Goal: Information Seeking & Learning: Find specific fact

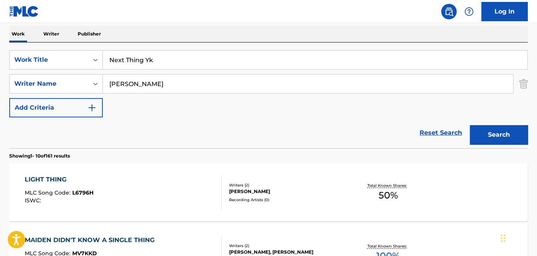
scroll to position [105, 0]
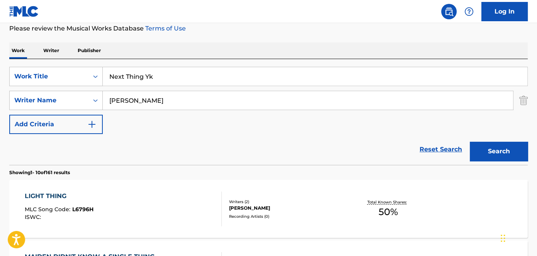
click at [157, 82] on input "Next Thing Yk" at bounding box center [315, 76] width 425 height 19
paste input "GTA"
click at [494, 149] on button "Search" at bounding box center [499, 151] width 58 height 19
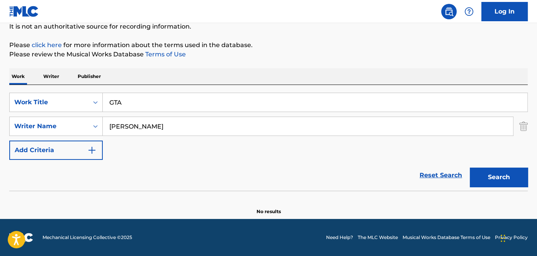
scroll to position [79, 0]
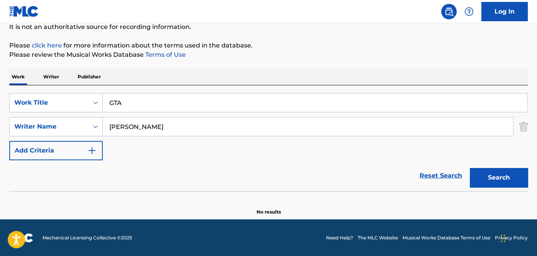
click at [160, 88] on div "SearchWithCriteria278895d7-7513-4cf1-88d3-d124db75fd40 Work Title GTA SearchWit…" at bounding box center [268, 138] width 518 height 106
click at [156, 100] on input "GTA" at bounding box center [315, 102] width 425 height 19
paste input "Consent"
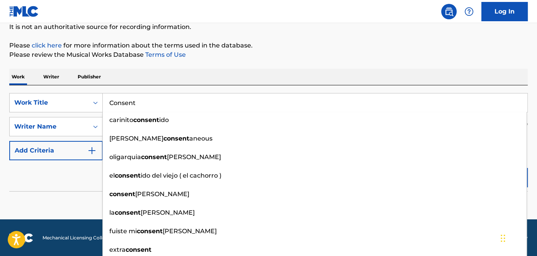
drag, startPoint x: 494, startPoint y: 31, endPoint x: 512, endPoint y: 109, distance: 80.6
click at [494, 31] on p "It is not an authoritative source for recording information." at bounding box center [268, 26] width 518 height 9
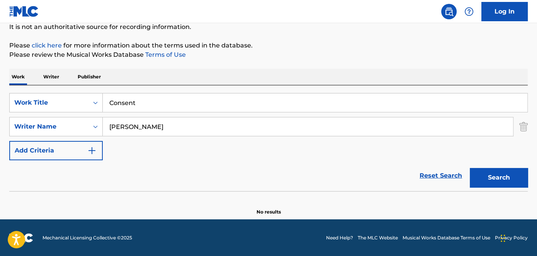
click at [520, 165] on div "Search" at bounding box center [497, 175] width 62 height 31
click at [513, 173] on button "Search" at bounding box center [499, 177] width 58 height 19
click at [187, 102] on input "Consent" at bounding box center [315, 102] width 425 height 19
paste input "Fuckin with me"
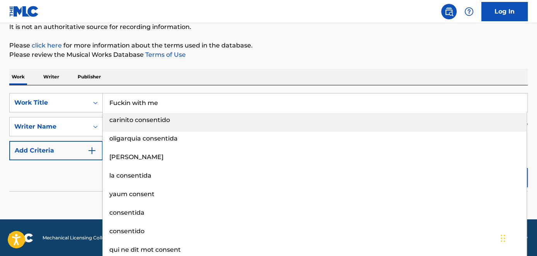
click at [499, 61] on div "The MLC Public Work Search The accuracy and completeness of The MLC's data is d…" at bounding box center [268, 90] width 537 height 252
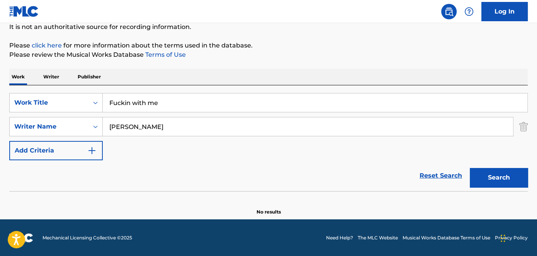
click at [509, 175] on button "Search" at bounding box center [499, 177] width 58 height 19
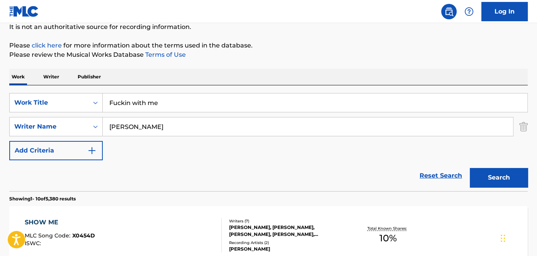
click at [184, 105] on input "Fuckin with me" at bounding box center [315, 102] width 425 height 19
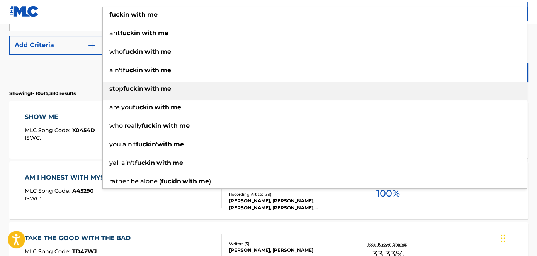
paste input "See in"
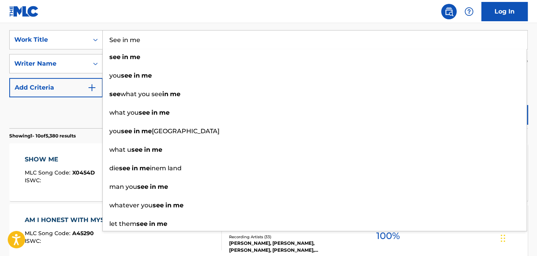
scroll to position [37, 0]
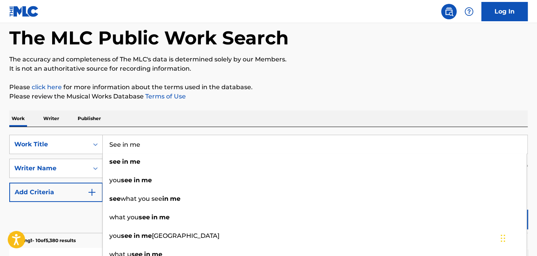
click at [510, 60] on p "The accuracy and completeness of The MLC's data is determined solely by our Mem…" at bounding box center [268, 59] width 518 height 9
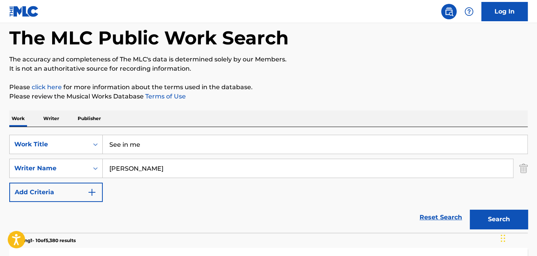
drag, startPoint x: 508, startPoint y: 204, endPoint x: 497, endPoint y: 214, distance: 15.3
click at [508, 205] on div "Search" at bounding box center [497, 217] width 62 height 31
drag, startPoint x: 497, startPoint y: 214, endPoint x: 459, endPoint y: 214, distance: 37.9
click at [496, 215] on button "Search" at bounding box center [499, 219] width 58 height 19
click at [168, 146] on input "See in me" at bounding box center [315, 144] width 425 height 19
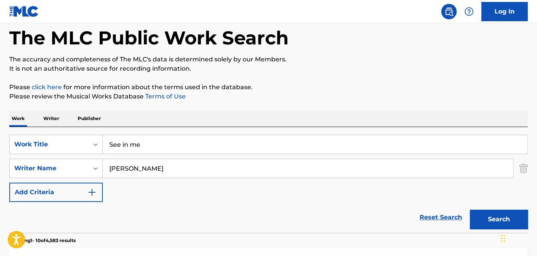
paste input "Like"
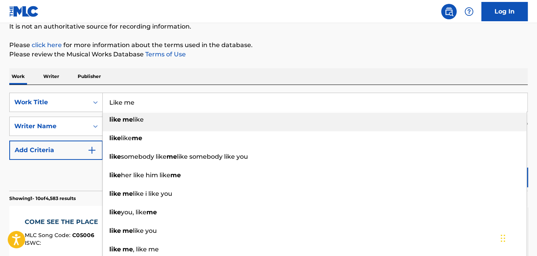
scroll to position [107, 0]
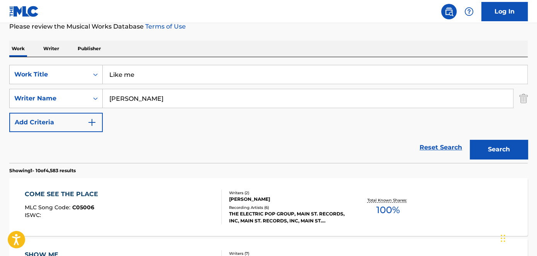
click at [500, 152] on button "Search" at bounding box center [499, 149] width 58 height 19
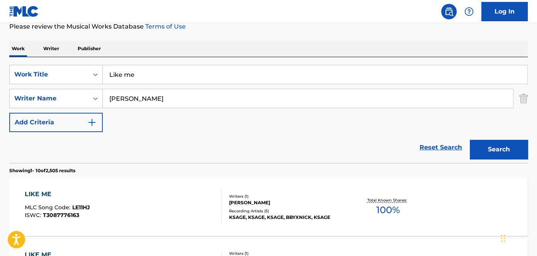
click at [137, 80] on input "Like me" at bounding box center [315, 74] width 425 height 19
paste input "Girls"
click at [28, 158] on div "Reset Search Search" at bounding box center [268, 147] width 518 height 31
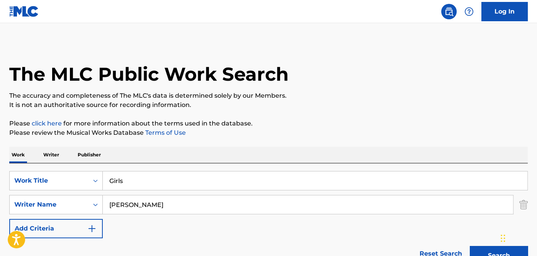
scroll to position [0, 0]
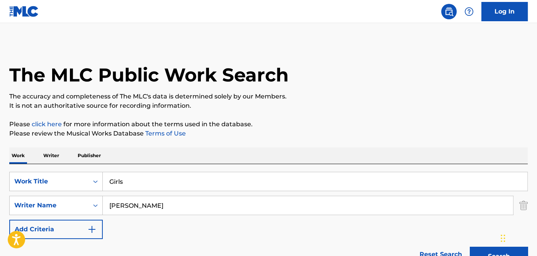
drag, startPoint x: 168, startPoint y: 181, endPoint x: 191, endPoint y: 182, distance: 23.6
click at [168, 182] on input "Girls" at bounding box center [315, 181] width 425 height 19
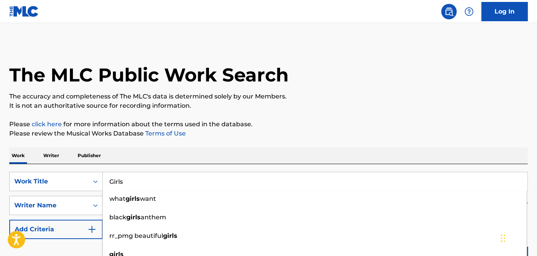
click at [454, 102] on p "It is not an authoritative source for recording information." at bounding box center [268, 105] width 518 height 9
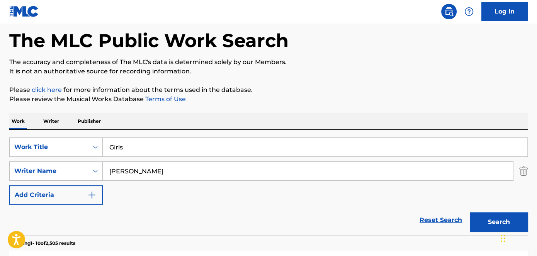
scroll to position [35, 0]
click at [484, 218] on button "Search" at bounding box center [499, 221] width 58 height 19
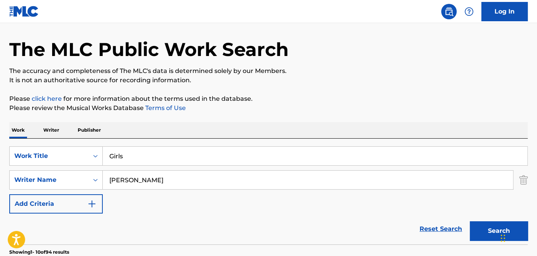
scroll to position [0, 0]
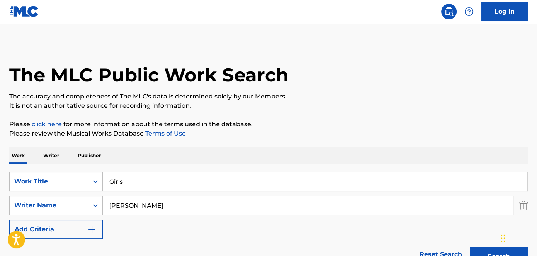
click at [152, 192] on div "SearchWithCriteria278895d7-7513-4cf1-88d3-d124db75fd40 Work Title Girls SearchW…" at bounding box center [268, 205] width 518 height 67
click at [147, 178] on input "Girls" at bounding box center [315, 181] width 425 height 19
paste input "Her"
click at [428, 121] on p "Please click here for more information about the terms used in the database." at bounding box center [268, 124] width 518 height 9
click at [485, 248] on button "Search" at bounding box center [499, 256] width 58 height 19
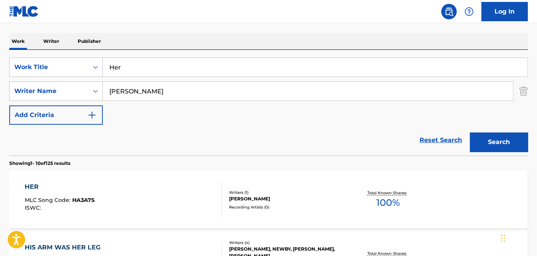
scroll to position [104, 0]
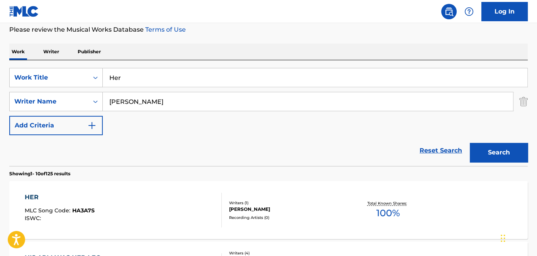
click at [185, 70] on input "Her" at bounding box center [315, 77] width 425 height 19
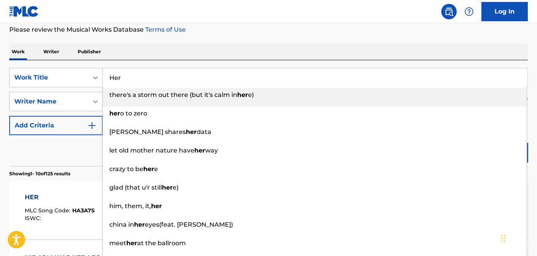
paste input "Made my mind up"
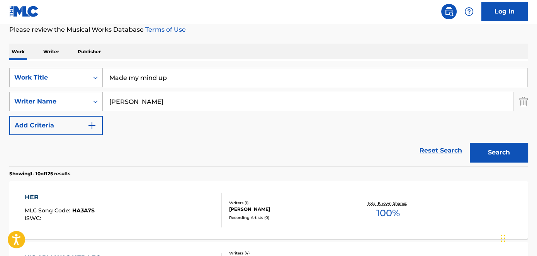
drag, startPoint x: 479, startPoint y: 140, endPoint x: 481, endPoint y: 144, distance: 4.5
click at [481, 142] on div "Search" at bounding box center [497, 150] width 62 height 31
click at [482, 148] on button "Search" at bounding box center [499, 152] width 58 height 19
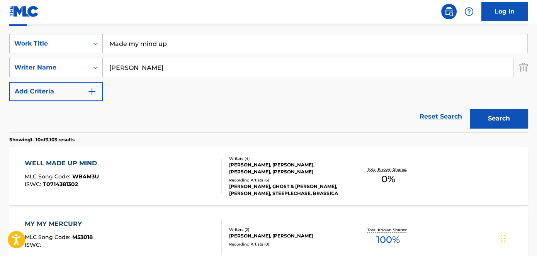
scroll to position [139, 0]
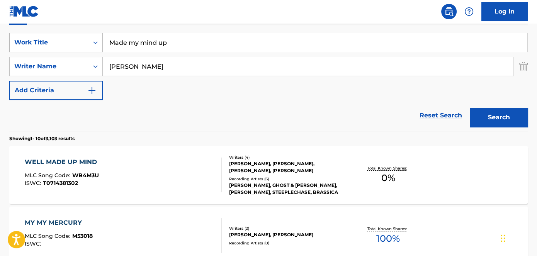
drag, startPoint x: 205, startPoint y: 42, endPoint x: 48, endPoint y: 42, distance: 157.2
click at [56, 42] on div "SearchWithCriteria278895d7-7513-4cf1-88d3-d124db75fd40 Work Title Made my mind …" at bounding box center [268, 42] width 518 height 19
paste input "Lead the way"
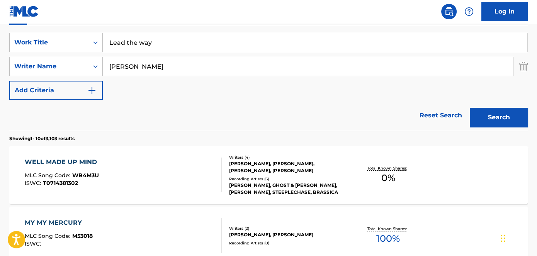
click at [523, 121] on button "Search" at bounding box center [499, 117] width 58 height 19
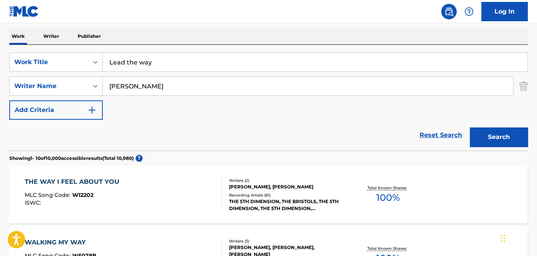
scroll to position [104, 0]
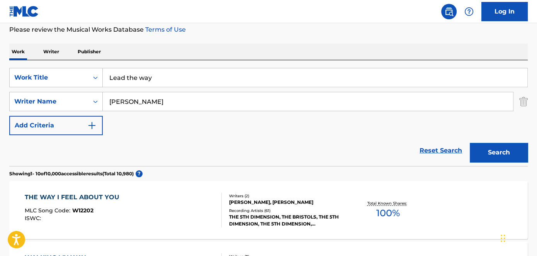
click at [173, 72] on input "Lead the way" at bounding box center [315, 77] width 425 height 19
paste input "3D Brick Freestyle"
click at [499, 145] on button "Search" at bounding box center [499, 152] width 58 height 19
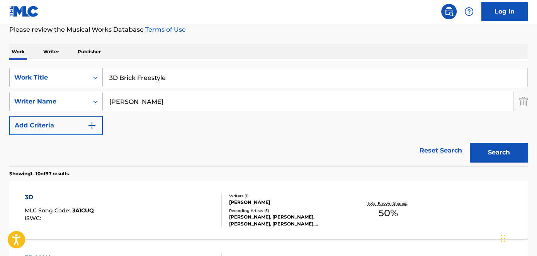
click at [153, 76] on input "3D Brick Freestyle" at bounding box center [315, 77] width 425 height 19
paste input "All night"
drag, startPoint x: 503, startPoint y: 159, endPoint x: 475, endPoint y: 144, distance: 30.9
click at [503, 158] on button "Search" at bounding box center [499, 152] width 58 height 19
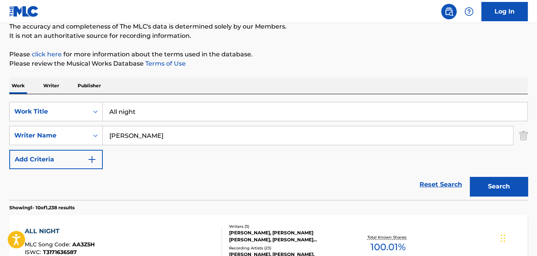
scroll to position [69, 0]
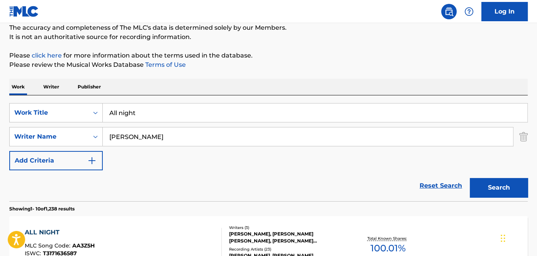
click at [176, 115] on input "All night" at bounding box center [315, 113] width 425 height 19
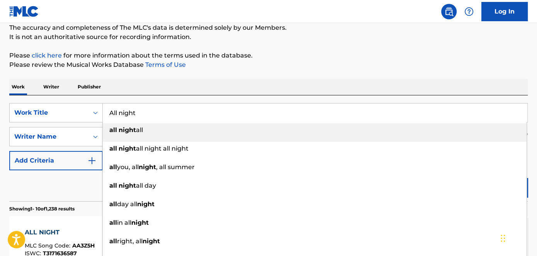
paste input "Trench Shi"
drag, startPoint x: 366, startPoint y: 71, endPoint x: 373, endPoint y: 75, distance: 8.5
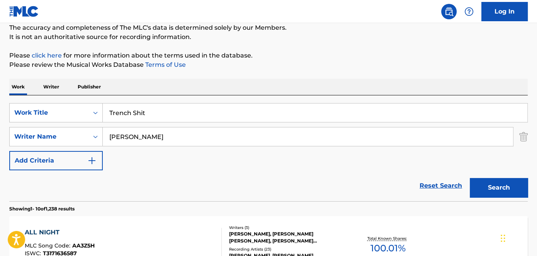
click at [490, 178] on button "Search" at bounding box center [499, 187] width 58 height 19
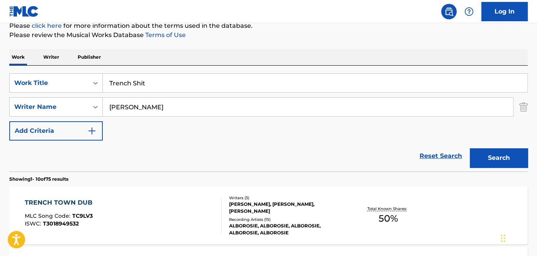
scroll to position [140, 0]
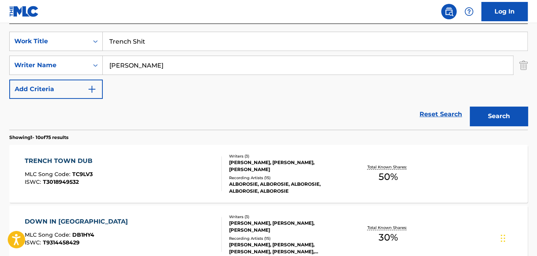
click at [184, 39] on input "Trench Shit" at bounding box center [315, 41] width 425 height 19
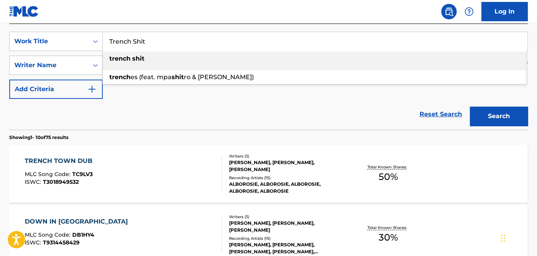
paste input "Drug party"
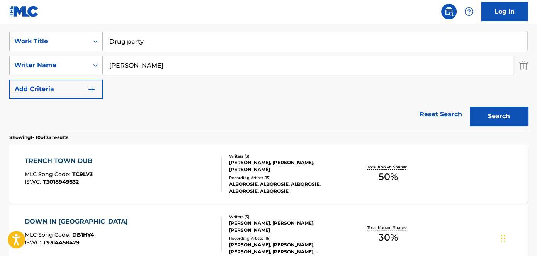
drag, startPoint x: 510, startPoint y: 124, endPoint x: 497, endPoint y: 118, distance: 14.5
click at [510, 124] on button "Search" at bounding box center [499, 116] width 58 height 19
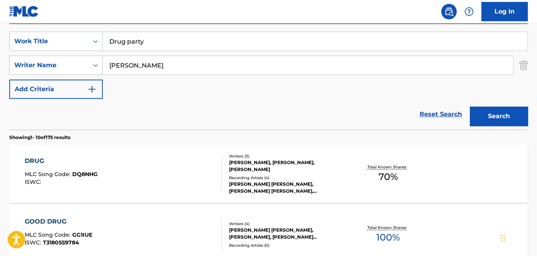
drag, startPoint x: 167, startPoint y: 40, endPoint x: 0, endPoint y: 21, distance: 168.3
click at [15, 25] on div "SearchWithCriteria278895d7-7513-4cf1-88d3-d124db75fd40 Work Title Drug party Se…" at bounding box center [268, 77] width 518 height 106
paste input "Fuck you"
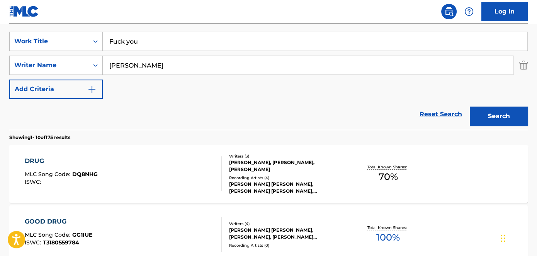
drag, startPoint x: 510, startPoint y: 119, endPoint x: 497, endPoint y: 129, distance: 16.8
click at [510, 119] on button "Search" at bounding box center [499, 116] width 58 height 19
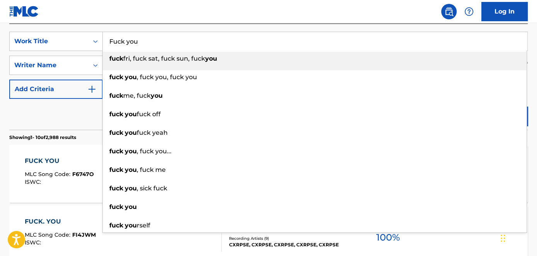
drag, startPoint x: 151, startPoint y: 41, endPoint x: 95, endPoint y: 51, distance: 57.4
click at [53, 37] on div "SearchWithCriteria278895d7-7513-4cf1-88d3-d124db75fd40 Work Title Fuck you fuck…" at bounding box center [268, 41] width 518 height 19
paste input "New Year"
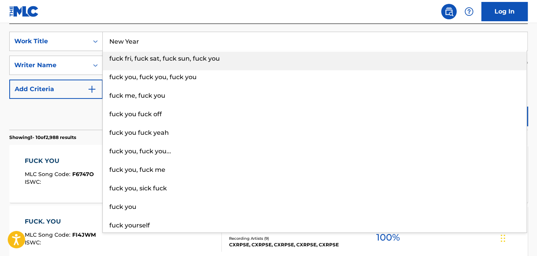
drag, startPoint x: 533, startPoint y: 71, endPoint x: 527, endPoint y: 123, distance: 52.2
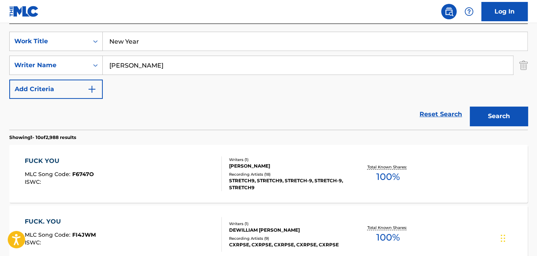
drag, startPoint x: 506, startPoint y: 118, endPoint x: 457, endPoint y: 110, distance: 49.8
click at [505, 117] on button "Search" at bounding box center [499, 116] width 58 height 19
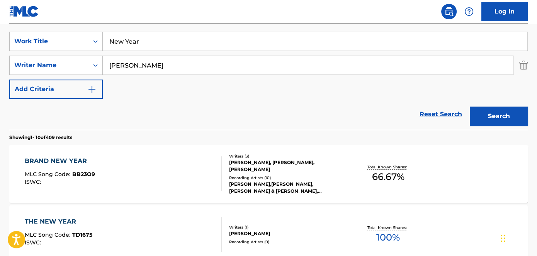
click at [189, 51] on div "SearchWithCriteria278895d7-7513-4cf1-88d3-d124db75fd40 Work Title New Year Sear…" at bounding box center [268, 65] width 518 height 67
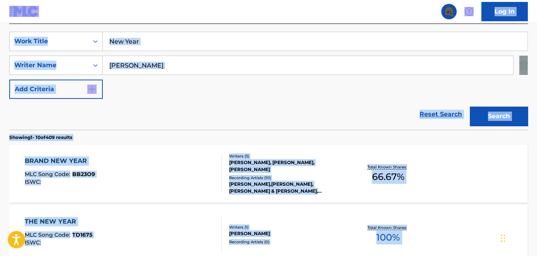
click at [191, 44] on input "New Year" at bounding box center [315, 41] width 425 height 19
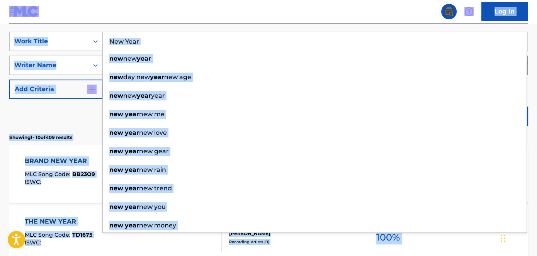
click at [260, 38] on input "New Year" at bounding box center [315, 41] width 425 height 19
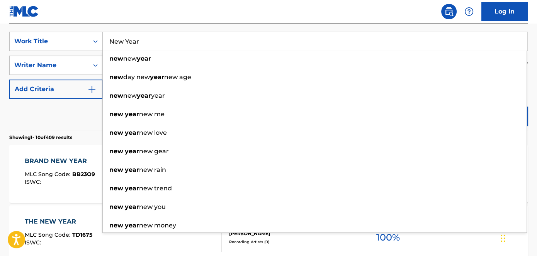
paste input "All my niggas"
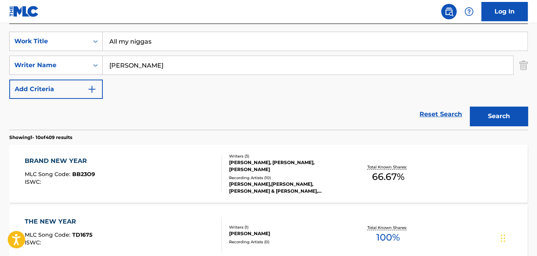
drag, startPoint x: 512, startPoint y: 109, endPoint x: 509, endPoint y: 111, distance: 4.1
click at [510, 110] on button "Search" at bounding box center [499, 116] width 58 height 19
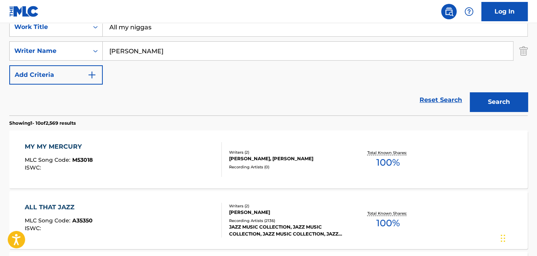
scroll to position [105, 0]
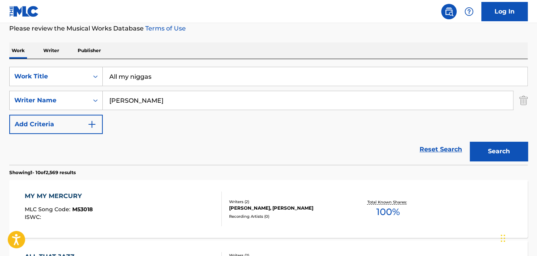
click at [169, 81] on input "All my niggas" at bounding box center [315, 76] width 425 height 19
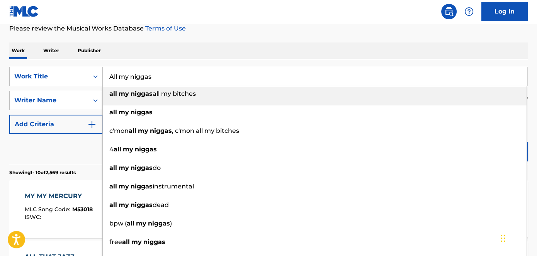
paste input "Something I dont like"
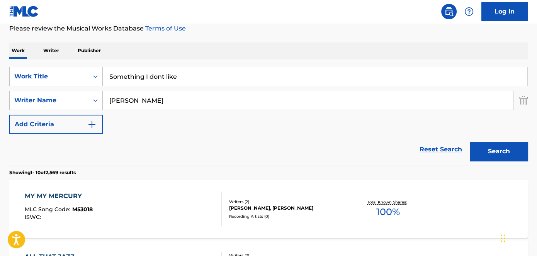
click at [496, 149] on button "Search" at bounding box center [499, 151] width 58 height 19
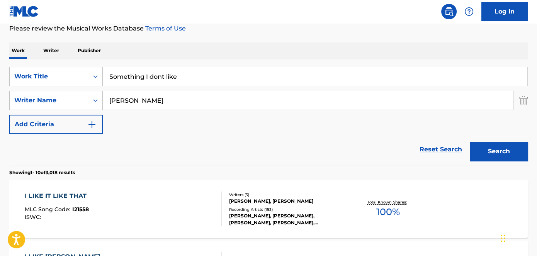
click at [179, 79] on input "Something I dont like" at bounding box center [315, 76] width 425 height 19
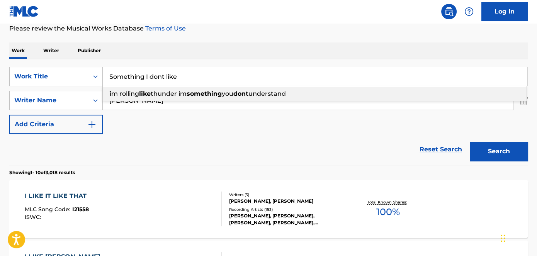
paste input "how my ass"
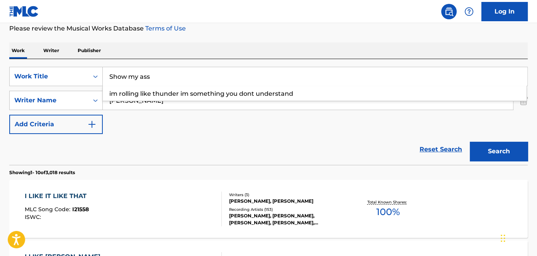
click at [472, 47] on div "Work Writer Publisher" at bounding box center [268, 50] width 518 height 16
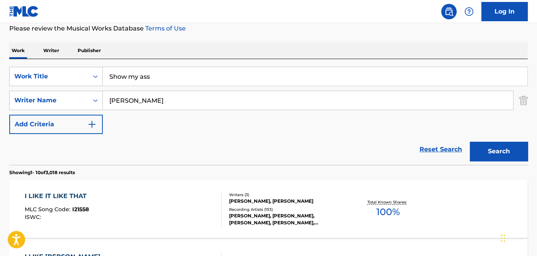
click at [492, 150] on button "Search" at bounding box center [499, 151] width 58 height 19
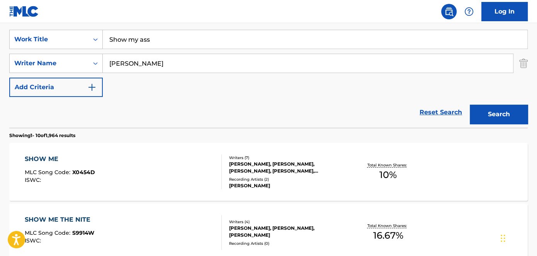
scroll to position [140, 0]
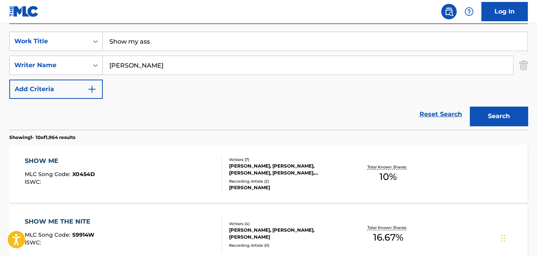
click at [183, 37] on input "Show my ass" at bounding box center [315, 41] width 425 height 19
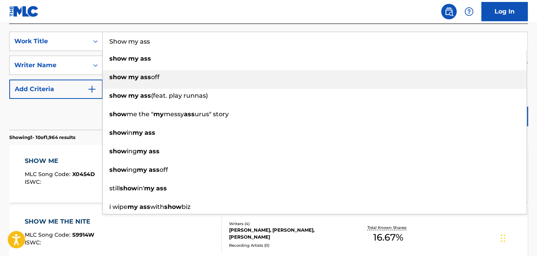
paste input "Astounding"
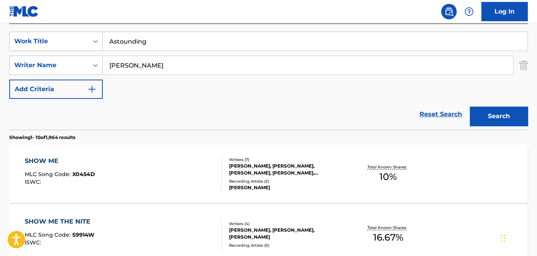
click at [508, 115] on button "Search" at bounding box center [499, 116] width 58 height 19
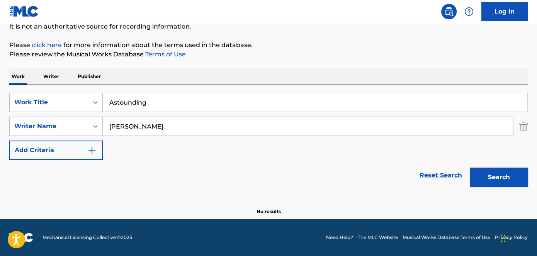
scroll to position [79, 0]
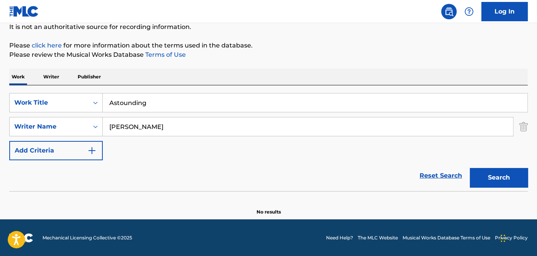
drag, startPoint x: 171, startPoint y: 87, endPoint x: 171, endPoint y: 91, distance: 4.2
click at [171, 88] on div "SearchWithCriteria278895d7-7513-4cf1-88d3-d124db75fd40 Work Title Astounding Se…" at bounding box center [268, 138] width 518 height 106
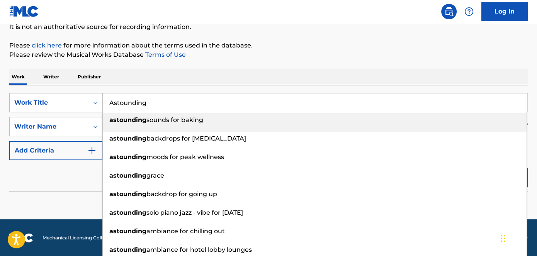
click at [170, 101] on input "Astounding" at bounding box center [315, 102] width 425 height 19
paste input "Custom made"
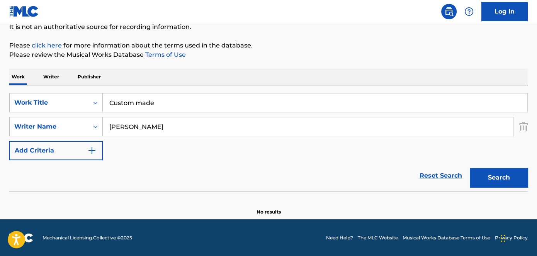
click at [385, 54] on p "Please review the Musical Works Database Terms of Use" at bounding box center [268, 54] width 518 height 9
drag, startPoint x: 485, startPoint y: 180, endPoint x: 388, endPoint y: 103, distance: 124.0
click at [485, 180] on button "Search" at bounding box center [499, 177] width 58 height 19
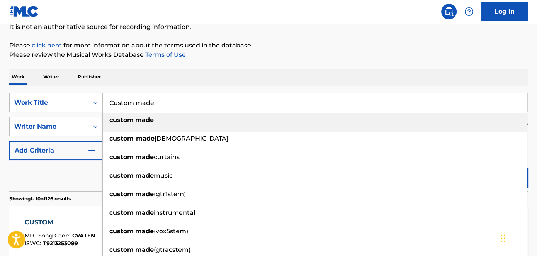
click at [194, 98] on input "Custom made" at bounding box center [315, 102] width 425 height 19
paste input "[PERSON_NAME]"
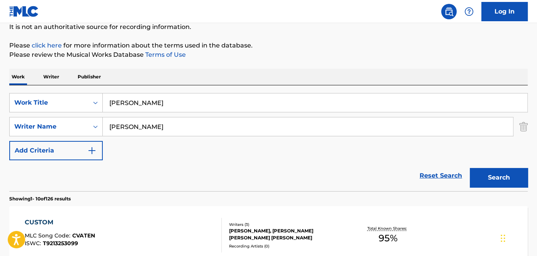
click at [503, 175] on button "Search" at bounding box center [499, 177] width 58 height 19
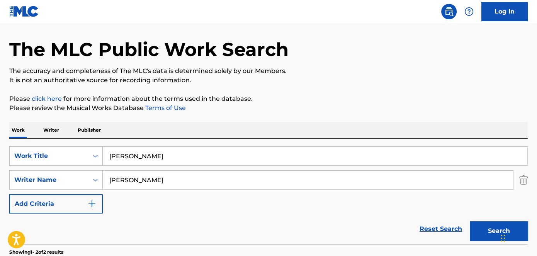
scroll to position [14, 0]
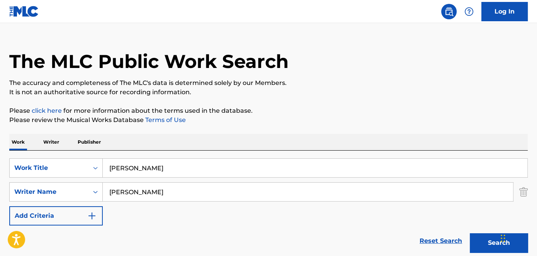
click at [185, 164] on input "[PERSON_NAME]" at bounding box center [315, 168] width 425 height 19
paste input "Shake it for 3D"
click at [356, 111] on p "Please click here for more information about the terms used in the database." at bounding box center [268, 110] width 518 height 9
click at [489, 241] on button "Search" at bounding box center [499, 242] width 58 height 19
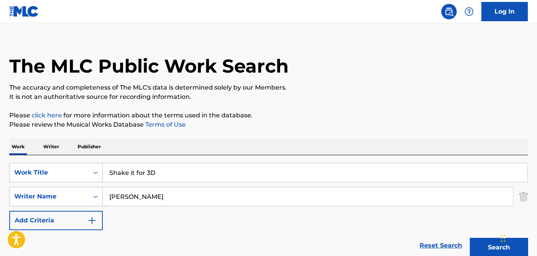
scroll to position [0, 0]
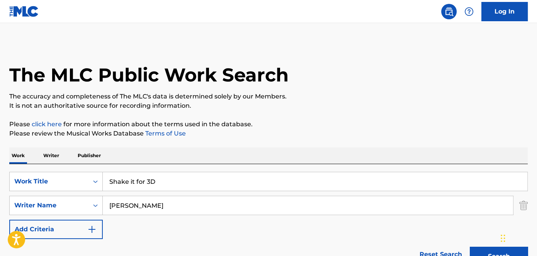
click at [194, 179] on input "Shake it for 3D" at bounding box center [315, 181] width 425 height 19
paste input "Trippin"
type input "Trippin"
click at [368, 83] on div "The MLC Public Work Search" at bounding box center [268, 70] width 518 height 56
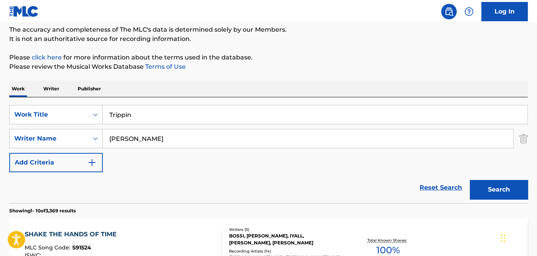
scroll to position [70, 0]
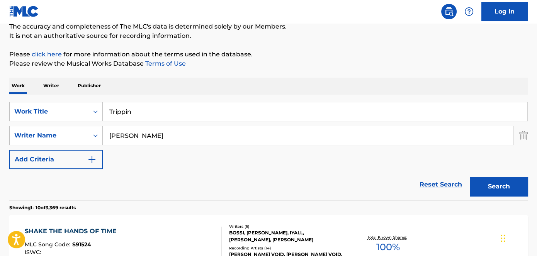
click at [492, 188] on button "Search" at bounding box center [499, 186] width 58 height 19
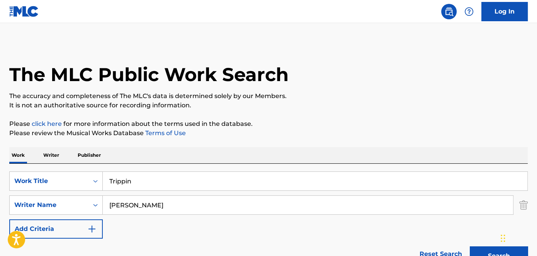
scroll to position [0, 0]
click at [509, 15] on link "Log In" at bounding box center [504, 11] width 46 height 19
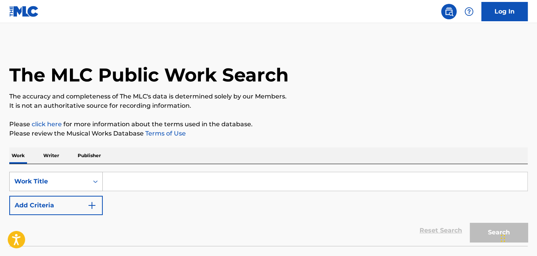
click at [97, 180] on div "Work Title" at bounding box center [55, 181] width 93 height 19
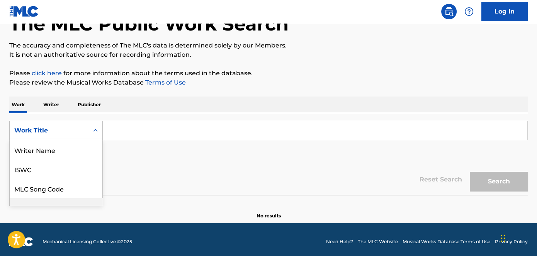
scroll to position [38, 0]
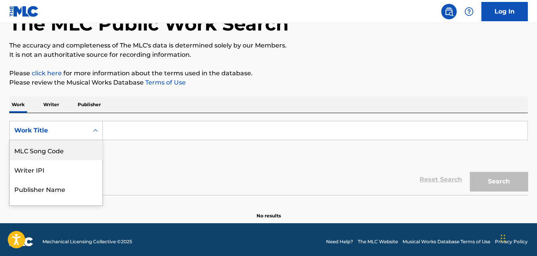
click at [73, 151] on div "MLC Song Code" at bounding box center [56, 150] width 93 height 19
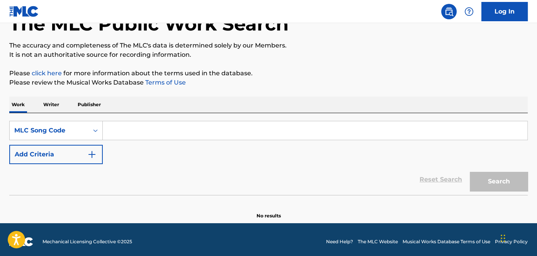
click at [97, 156] on img "Search Form" at bounding box center [91, 154] width 9 height 9
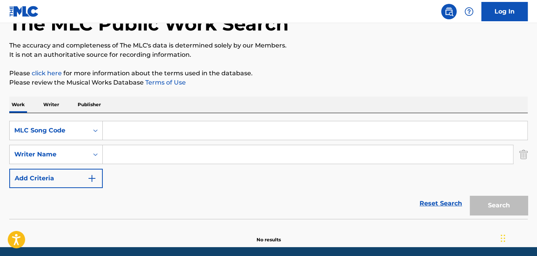
click at [146, 155] on input "Search Form" at bounding box center [308, 154] width 410 height 19
paste input "[PERSON_NAME]"
type input "[PERSON_NAME]"
click at [169, 133] on input "Search Form" at bounding box center [315, 130] width 425 height 19
click at [143, 136] on input "Search Form" at bounding box center [315, 130] width 425 height 19
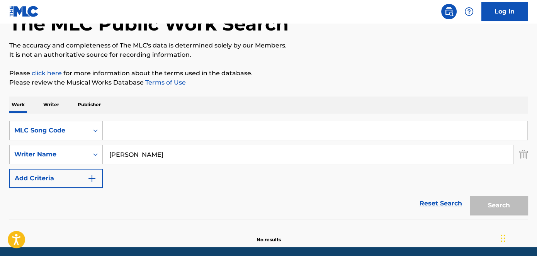
paste input "Trippin"
drag, startPoint x: 519, startPoint y: 201, endPoint x: 516, endPoint y: 197, distance: 4.9
click at [518, 200] on button "Search" at bounding box center [499, 205] width 58 height 19
drag, startPoint x: 179, startPoint y: 128, endPoint x: 76, endPoint y: 131, distance: 102.8
click at [76, 133] on div "SearchWithCriteriae3c12175-f8f9-4cf8-a4a8-42c1b0bafa79 MLC Song Code Trippin" at bounding box center [268, 130] width 518 height 19
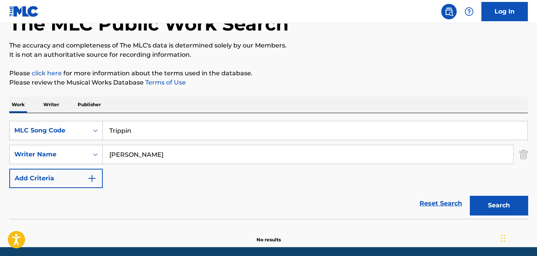
paste input "Weekend"
click at [512, 203] on button "Search" at bounding box center [499, 205] width 58 height 19
drag, startPoint x: 114, startPoint y: 135, endPoint x: 46, endPoint y: 141, distance: 67.9
click at [50, 141] on div "SearchWithCriteriae3c12175-f8f9-4cf8-a4a8-42c1b0bafa79 MLC Song Code Weekend Se…" at bounding box center [268, 154] width 518 height 67
paste input "[PERSON_NAME]"
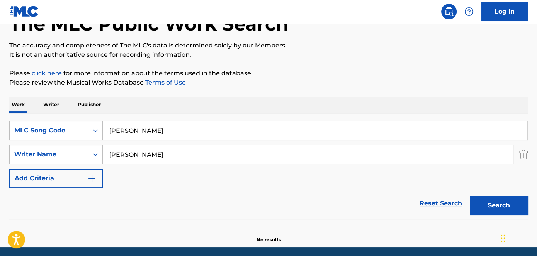
type input "[PERSON_NAME]"
click at [496, 202] on button "Search" at bounding box center [499, 205] width 58 height 19
click at [95, 128] on icon "Search Form" at bounding box center [96, 131] width 8 height 8
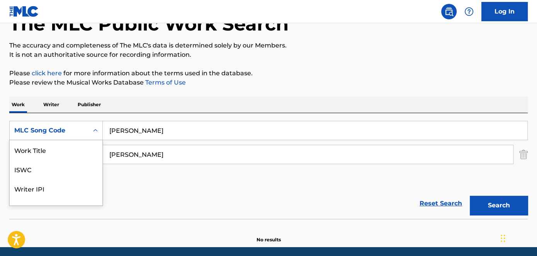
scroll to position [19, 0]
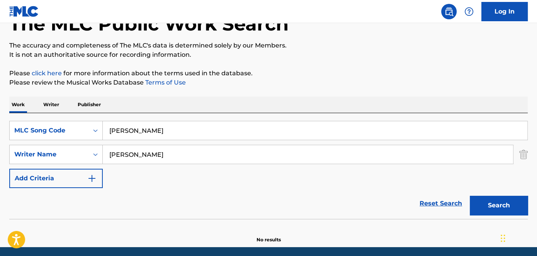
click at [94, 126] on div "Search Form" at bounding box center [95, 131] width 14 height 14
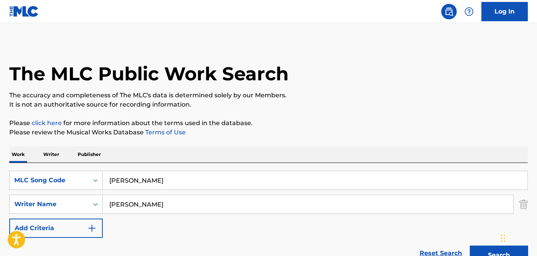
scroll to position [0, 0]
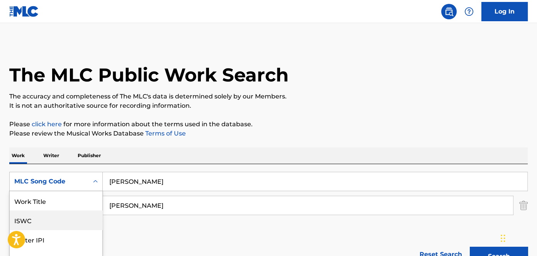
click at [90, 184] on div "7 results available. Use Up and Down to choose options, press Enter to select t…" at bounding box center [55, 181] width 93 height 19
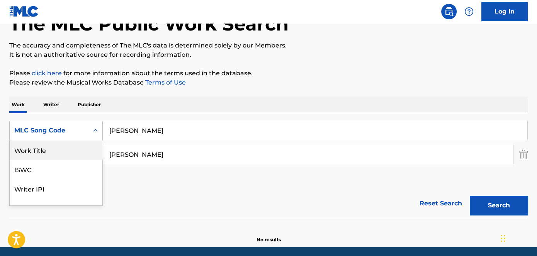
click at [56, 149] on div "Work Title" at bounding box center [56, 149] width 93 height 19
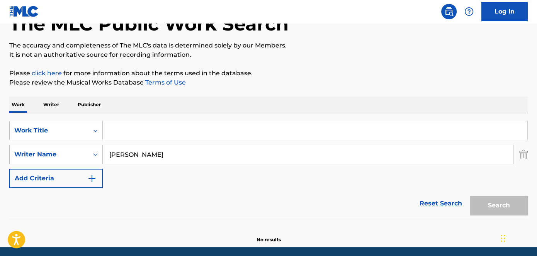
click at [176, 133] on input "Search Form" at bounding box center [315, 130] width 425 height 19
paste input "[PERSON_NAME]"
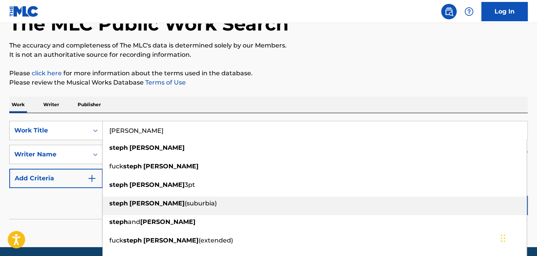
click at [512, 206] on div "[PERSON_NAME] (suburbia)" at bounding box center [315, 204] width 424 height 14
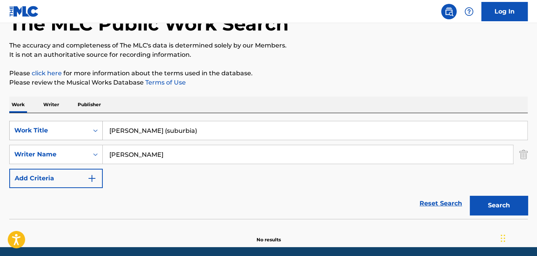
drag, startPoint x: 203, startPoint y: 130, endPoint x: 55, endPoint y: 130, distance: 148.0
click at [58, 130] on div "SearchWithCriteria5bfaeac3-0996-465e-984d-7ebcd23547fc Work Title [PERSON_NAME]…" at bounding box center [268, 130] width 518 height 19
paste input "[PERSON_NAME]"
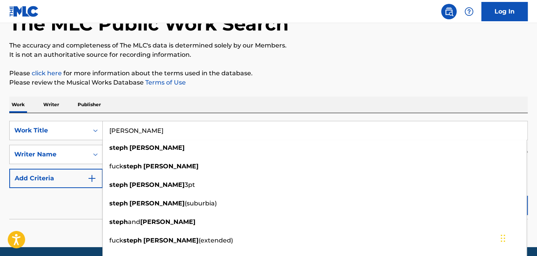
click at [449, 83] on p "Please review the Musical Works Database Terms of Use" at bounding box center [268, 82] width 518 height 9
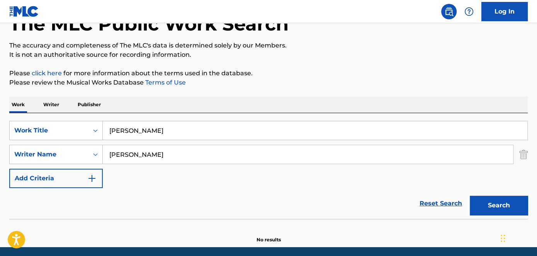
click at [489, 210] on button "Search" at bounding box center [499, 205] width 58 height 19
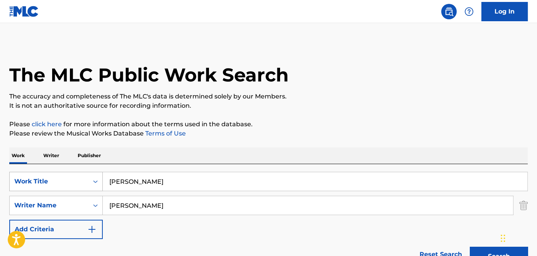
drag, startPoint x: 166, startPoint y: 178, endPoint x: 94, endPoint y: 179, distance: 71.9
click at [96, 179] on div "SearchWithCriteria5bfaeac3-0996-465e-984d-7ebcd23547fc Work Title [PERSON_NAME]" at bounding box center [268, 181] width 518 height 19
paste input "Watch me"
click at [409, 94] on p "The accuracy and completeness of The MLC's data is determined solely by our Mem…" at bounding box center [268, 96] width 518 height 9
click at [492, 248] on button "Search" at bounding box center [499, 256] width 58 height 19
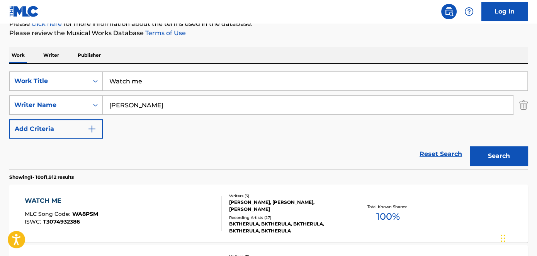
scroll to position [70, 0]
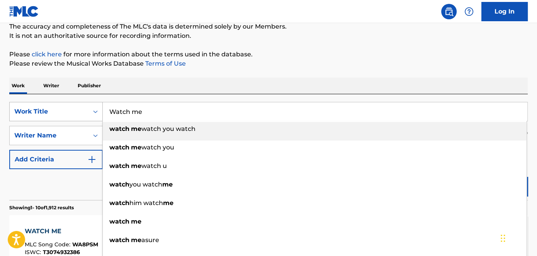
drag, startPoint x: 183, startPoint y: 107, endPoint x: 76, endPoint y: 115, distance: 106.9
click at [80, 115] on div "SearchWithCriteria5bfaeac3-0996-465e-984d-7ebcd23547fc Work Title Watch me watc…" at bounding box center [268, 111] width 518 height 19
paste input "Steady snapping"
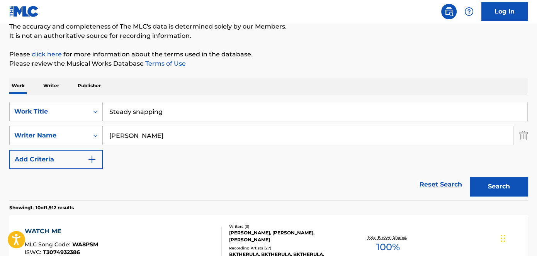
click at [508, 184] on button "Search" at bounding box center [499, 186] width 58 height 19
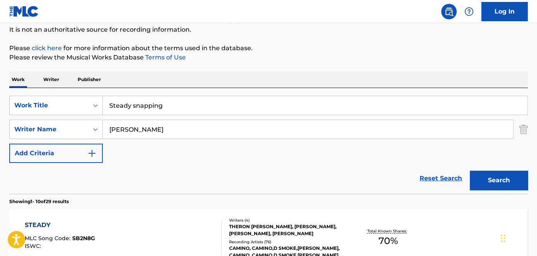
scroll to position [140, 0]
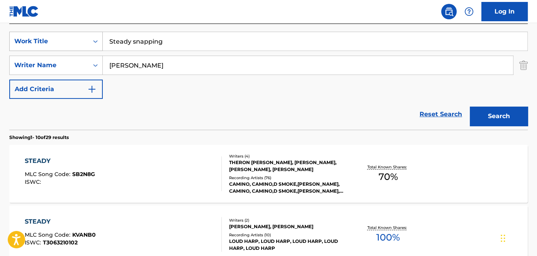
drag, startPoint x: 188, startPoint y: 39, endPoint x: 49, endPoint y: 39, distance: 138.7
click at [55, 39] on div "SearchWithCriteria5bfaeac3-0996-465e-984d-7ebcd23547fc Work Title Steady snappi…" at bounding box center [268, 41] width 518 height 19
paste input "3D Airlines"
click at [491, 109] on button "Search" at bounding box center [499, 116] width 58 height 19
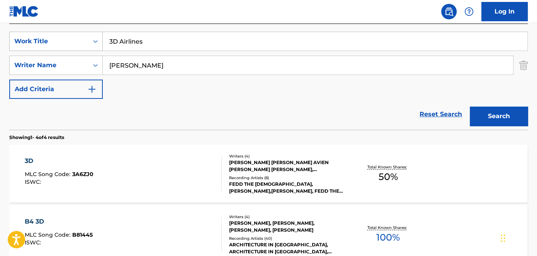
drag, startPoint x: 180, startPoint y: 42, endPoint x: 65, endPoint y: 42, distance: 115.5
click at [75, 42] on div "SearchWithCriteria5bfaeac3-0996-465e-984d-7ebcd23547fc Work Title 3D Airlines" at bounding box center [268, 41] width 518 height 19
paste input "I like her"
click at [503, 107] on button "Search" at bounding box center [499, 116] width 58 height 19
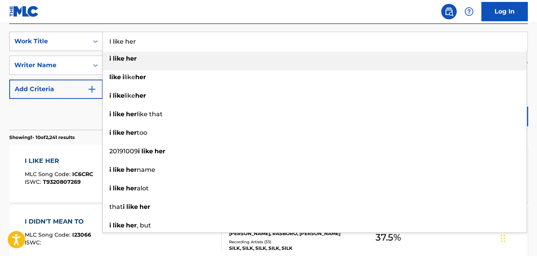
drag, startPoint x: 168, startPoint y: 40, endPoint x: 87, endPoint y: 45, distance: 80.5
click at [96, 45] on div "SearchWithCriteria5bfaeac3-0996-465e-984d-7ebcd23547fc Work Title I like her i …" at bounding box center [268, 41] width 518 height 19
paste input "Scam likely"
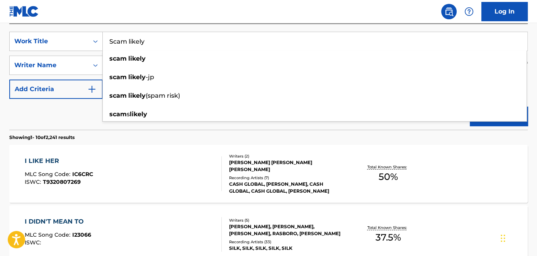
click at [237, 12] on nav "Log In" at bounding box center [268, 11] width 537 height 23
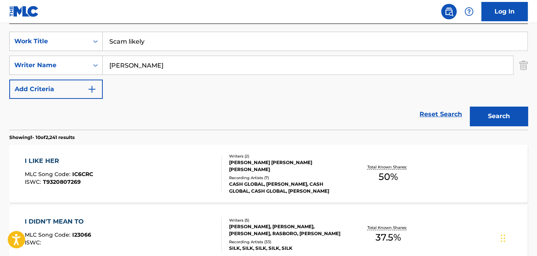
click at [491, 117] on button "Search" at bounding box center [499, 116] width 58 height 19
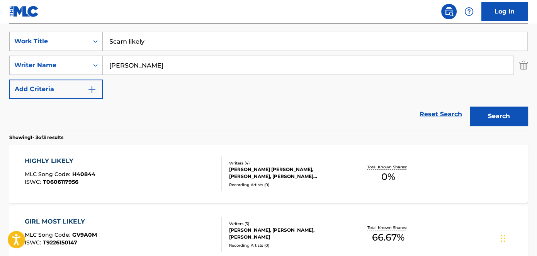
drag, startPoint x: 193, startPoint y: 44, endPoint x: 68, endPoint y: 46, distance: 124.8
click at [71, 46] on div "SearchWithCriteria5bfaeac3-0996-465e-984d-7ebcd23547fc Work Title Scam likely" at bounding box center [268, 41] width 518 height 19
paste input "My Own Man"
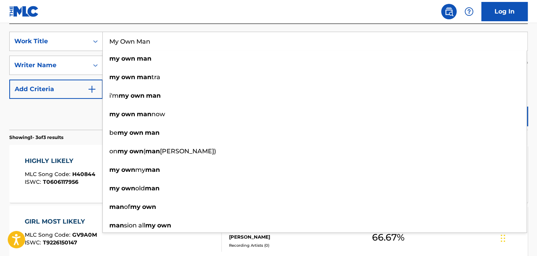
click at [271, 12] on nav "Log In" at bounding box center [268, 11] width 537 height 23
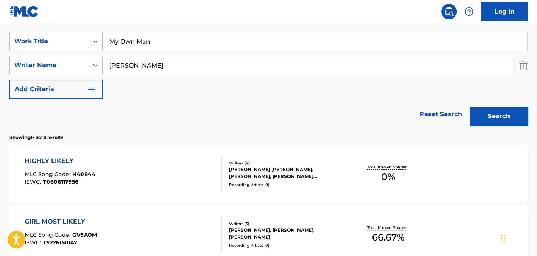
click at [496, 121] on button "Search" at bounding box center [499, 116] width 58 height 19
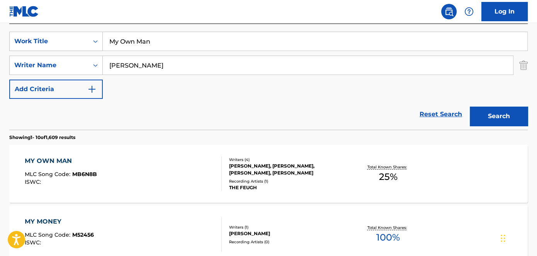
scroll to position [211, 0]
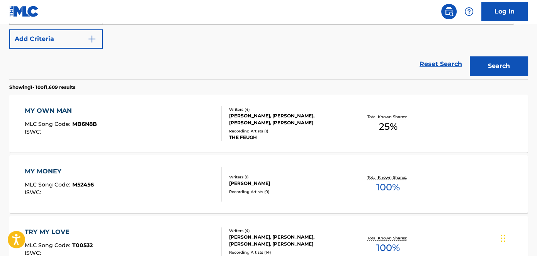
scroll to position [105, 0]
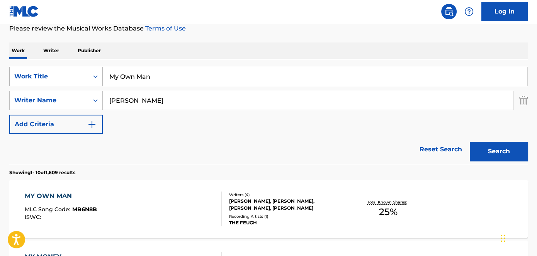
drag, startPoint x: 211, startPoint y: 75, endPoint x: 84, endPoint y: 77, distance: 126.3
click at [84, 77] on div "SearchWithCriteria5bfaeac3-0996-465e-984d-7ebcd23547fc Work Title My Own Man" at bounding box center [268, 76] width 518 height 19
paste input "Business"
click at [248, 20] on nav "Log In" at bounding box center [268, 11] width 537 height 23
click at [500, 150] on button "Search" at bounding box center [499, 151] width 58 height 19
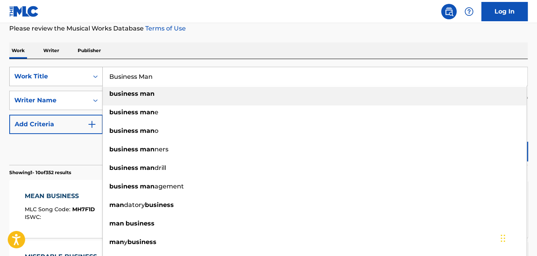
drag, startPoint x: 217, startPoint y: 75, endPoint x: 25, endPoint y: 75, distance: 192.0
click at [30, 75] on div "SearchWithCriteria5bfaeac3-0996-465e-984d-7ebcd23547fc Work Title Business Man …" at bounding box center [268, 76] width 518 height 19
paste input "Dog In Me"
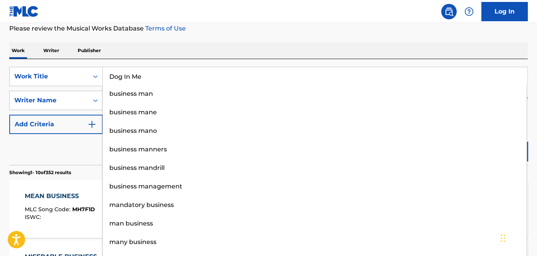
drag, startPoint x: 283, startPoint y: 14, endPoint x: 289, endPoint y: 17, distance: 6.4
click at [283, 14] on nav "Log In" at bounding box center [268, 11] width 537 height 23
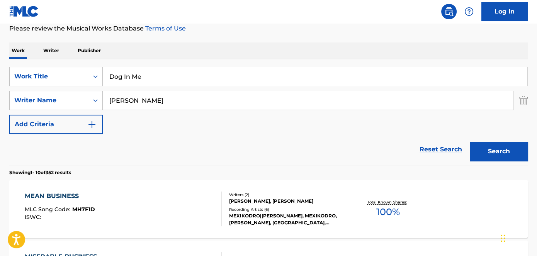
click at [485, 155] on button "Search" at bounding box center [499, 151] width 58 height 19
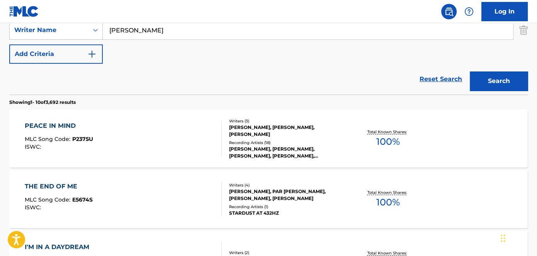
scroll to position [140, 0]
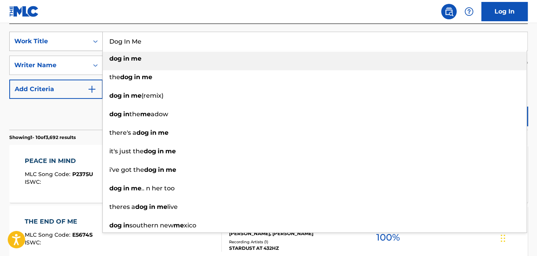
drag, startPoint x: 195, startPoint y: 48, endPoint x: 74, endPoint y: 48, distance: 121.3
click at [90, 48] on div "SearchWithCriteria5bfaeac3-0996-465e-984d-7ebcd23547fc Work Title Dog In Me dog…" at bounding box center [268, 41] width 518 height 19
paste input "Announcement"
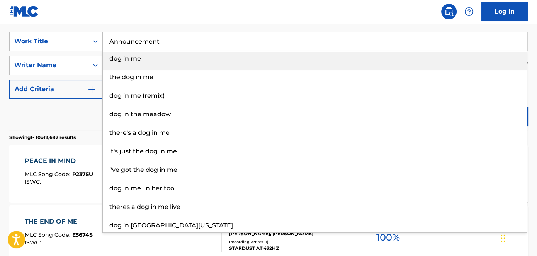
click at [180, 13] on nav "Log In" at bounding box center [268, 11] width 537 height 23
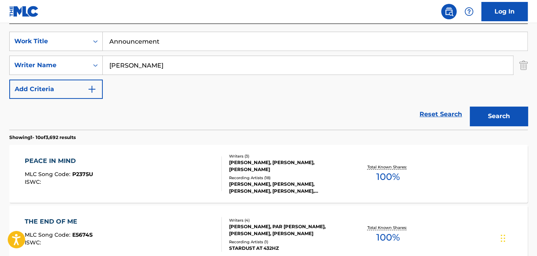
click at [495, 111] on button "Search" at bounding box center [499, 116] width 58 height 19
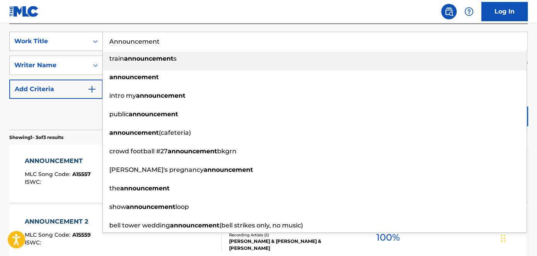
drag, startPoint x: 184, startPoint y: 44, endPoint x: 95, endPoint y: 44, distance: 88.9
click at [95, 44] on div "SearchWithCriteria5bfaeac3-0996-465e-984d-7ebcd23547fc Work Title Announcement …" at bounding box center [268, 41] width 518 height 19
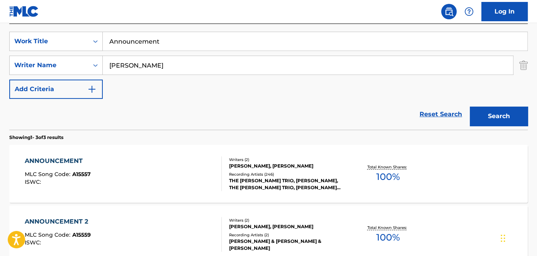
click at [156, 10] on nav "Log In" at bounding box center [268, 11] width 537 height 23
drag, startPoint x: 166, startPoint y: 48, endPoint x: 86, endPoint y: 48, distance: 79.6
click at [86, 48] on div "SearchWithCriteria5bfaeac3-0996-465e-984d-7ebcd23547fc Work Title Announcement" at bounding box center [268, 41] width 518 height 19
paste input "Gang"
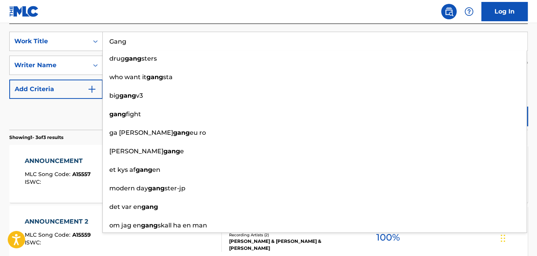
click at [280, 10] on nav "Log In" at bounding box center [268, 11] width 537 height 23
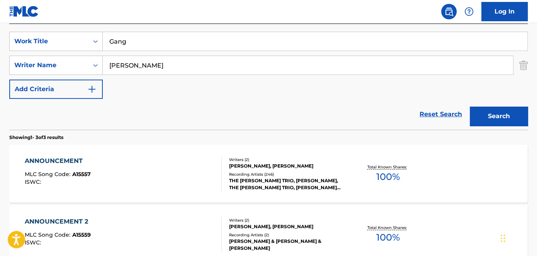
click at [479, 114] on button "Search" at bounding box center [499, 116] width 58 height 19
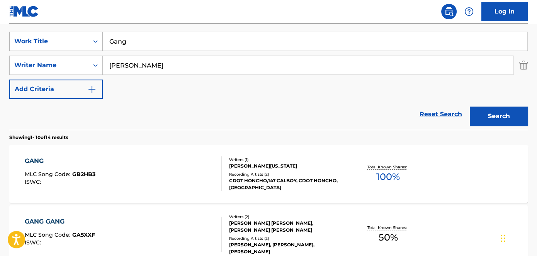
drag, startPoint x: 211, startPoint y: 43, endPoint x: 37, endPoint y: 44, distance: 173.8
click at [70, 44] on div "SearchWithCriteria5bfaeac3-0996-465e-984d-7ebcd23547fc Work Title Gang" at bounding box center [268, 41] width 518 height 19
paste input "III"
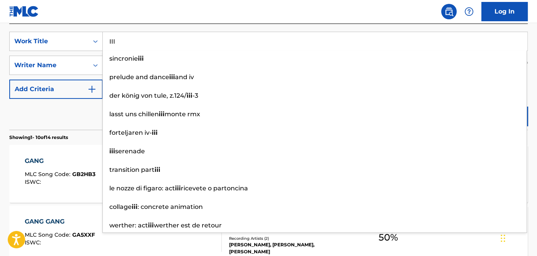
click at [199, 9] on nav "Log In" at bounding box center [268, 11] width 537 height 23
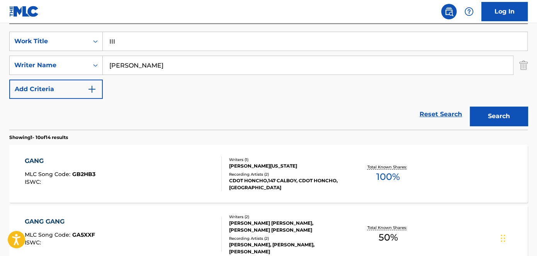
click at [513, 116] on button "Search" at bounding box center [499, 116] width 58 height 19
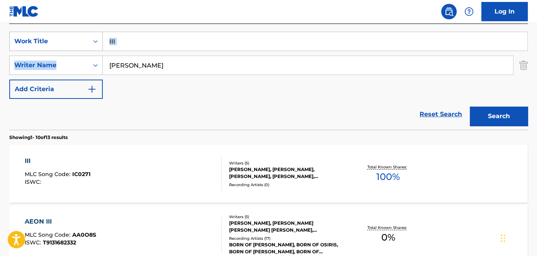
drag, startPoint x: 185, startPoint y: 51, endPoint x: 55, endPoint y: 50, distance: 130.2
click at [55, 50] on div "SearchWithCriteria5bfaeac3-0996-465e-984d-7ebcd23547fc Work Title III SearchWit…" at bounding box center [268, 65] width 518 height 67
click at [158, 18] on nav "Log In" at bounding box center [268, 11] width 537 height 23
drag, startPoint x: 148, startPoint y: 42, endPoint x: 76, endPoint y: 43, distance: 72.2
click at [76, 43] on div "SearchWithCriteria5bfaeac3-0996-465e-984d-7ebcd23547fc Work Title III" at bounding box center [268, 41] width 518 height 19
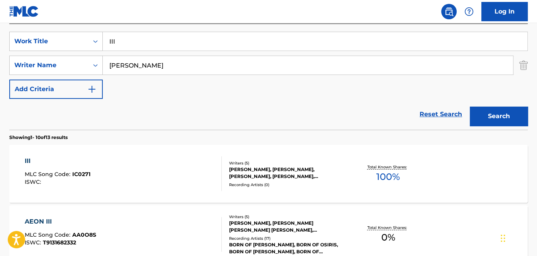
paste input "Principle"
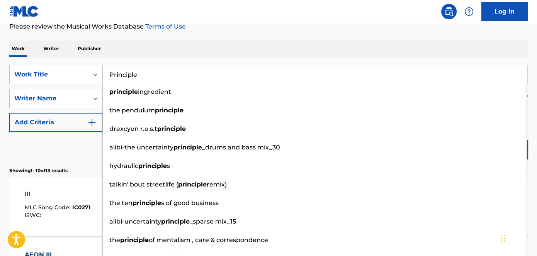
scroll to position [70, 0]
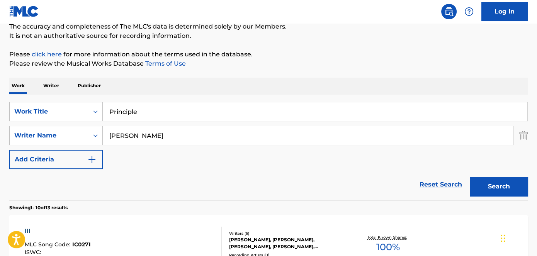
click at [307, 59] on p "Please review the Musical Works Database Terms of Use" at bounding box center [268, 63] width 518 height 9
click at [505, 183] on button "Search" at bounding box center [499, 186] width 58 height 19
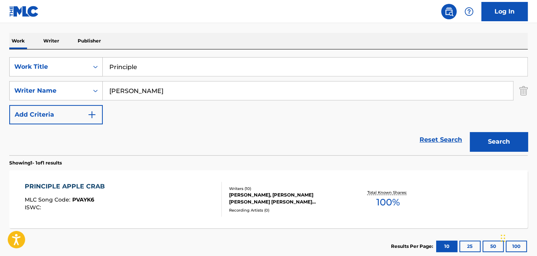
scroll to position [35, 0]
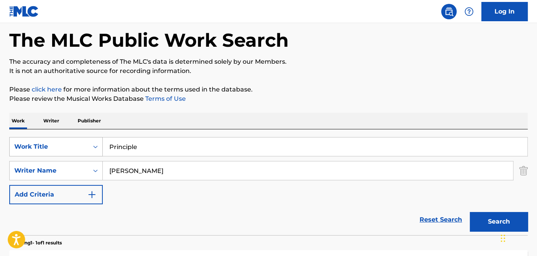
drag, startPoint x: 154, startPoint y: 144, endPoint x: 90, endPoint y: 147, distance: 63.8
click at [90, 147] on div "SearchWithCriteria5bfaeac3-0996-465e-984d-7ebcd23547fc Work Title Principle" at bounding box center [268, 146] width 518 height 19
paste input "Rich as fuck"
click at [201, 113] on div "Work Writer Publisher" at bounding box center [268, 121] width 518 height 16
drag, startPoint x: 161, startPoint y: 146, endPoint x: 77, endPoint y: 146, distance: 83.8
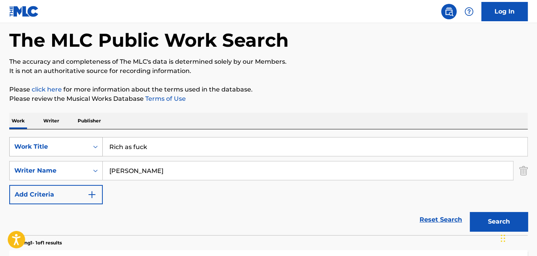
click at [77, 146] on div "SearchWithCriteria5bfaeac3-0996-465e-984d-7ebcd23547fc Work Title Rich as fuck" at bounding box center [268, 146] width 518 height 19
click at [429, 98] on p "Please review the Musical Works Database Terms of Use" at bounding box center [268, 98] width 518 height 9
click at [501, 215] on button "Search" at bounding box center [499, 221] width 58 height 19
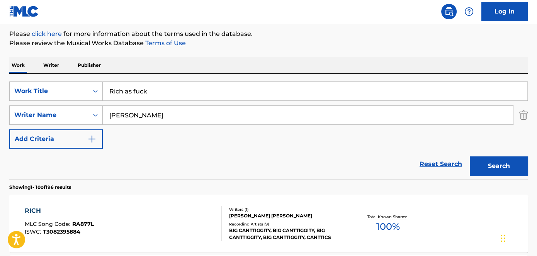
scroll to position [105, 0]
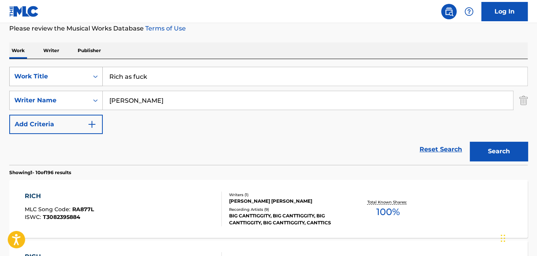
drag, startPoint x: 195, startPoint y: 80, endPoint x: 51, endPoint y: 80, distance: 144.5
click at [54, 80] on div "SearchWithCriteria5bfaeac3-0996-465e-984d-7ebcd23547fc Work Title Rich as fuck" at bounding box center [268, 76] width 518 height 19
paste input "New year"
click at [491, 146] on button "Search" at bounding box center [499, 151] width 58 height 19
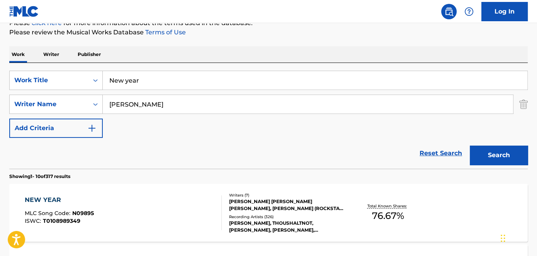
scroll to position [35, 0]
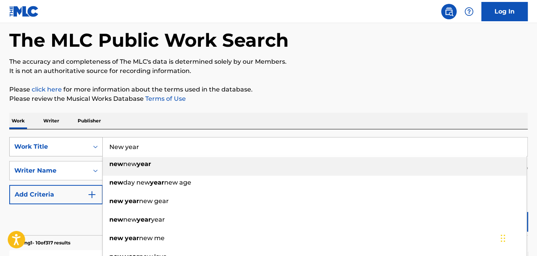
drag, startPoint x: 161, startPoint y: 146, endPoint x: 123, endPoint y: 140, distance: 38.2
click at [82, 146] on div "SearchWithCriteria5bfaeac3-0996-465e-984d-7ebcd23547fc Work Title New year new …" at bounding box center [268, 146] width 518 height 19
paste input "Recipe"
click at [337, 70] on p "It is not an authoritative source for recording information." at bounding box center [268, 70] width 518 height 9
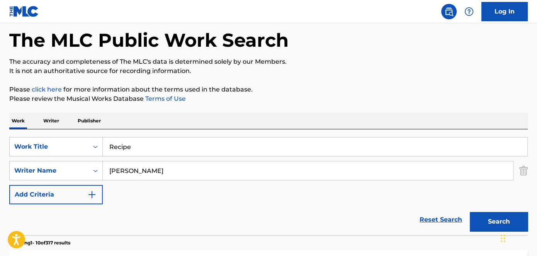
click at [504, 216] on button "Search" at bounding box center [499, 221] width 58 height 19
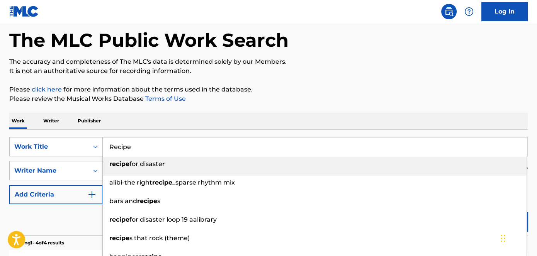
drag, startPoint x: 149, startPoint y: 151, endPoint x: 160, endPoint y: 150, distance: 10.5
click at [102, 151] on div "SearchWithCriteria5bfaeac3-0996-465e-984d-7ebcd23547fc Work Title Recipe recipe…" at bounding box center [268, 146] width 518 height 19
paste input "Emotioms"
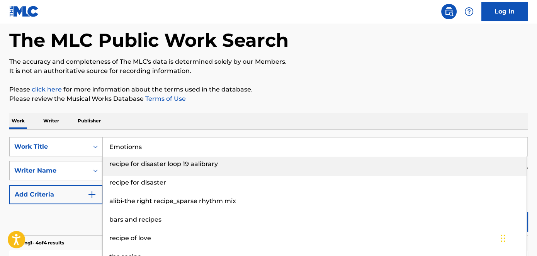
click at [340, 114] on div "Work Writer Publisher" at bounding box center [268, 121] width 518 height 16
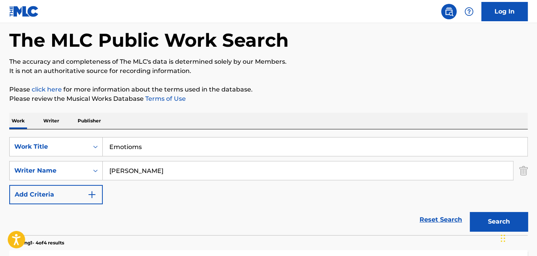
click at [510, 219] on button "Search" at bounding box center [499, 221] width 58 height 19
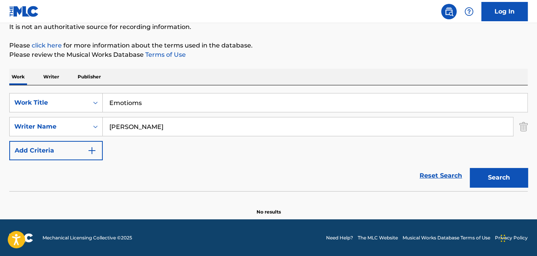
scroll to position [0, 0]
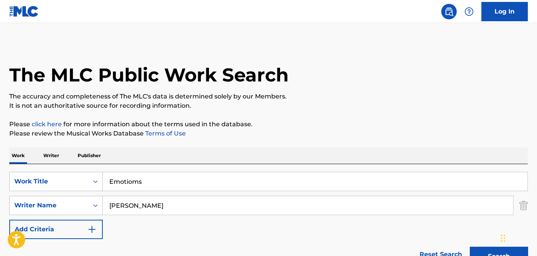
drag, startPoint x: 163, startPoint y: 185, endPoint x: 144, endPoint y: 185, distance: 18.9
click at [163, 185] on input "Emotioms" at bounding box center [315, 181] width 425 height 19
click at [138, 182] on input "Emotioms" at bounding box center [315, 181] width 425 height 19
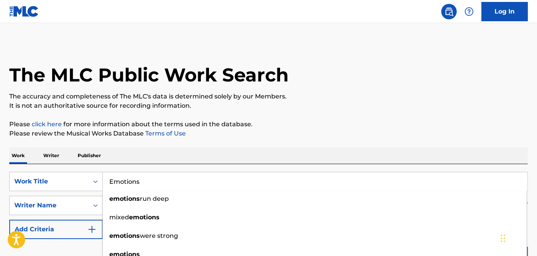
click at [392, 131] on p "Please review the Musical Works Database Terms of Use" at bounding box center [268, 133] width 518 height 9
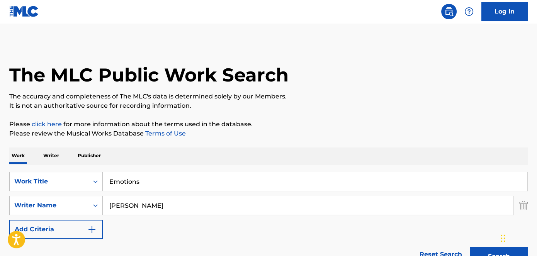
click at [489, 253] on button "Search" at bounding box center [499, 256] width 58 height 19
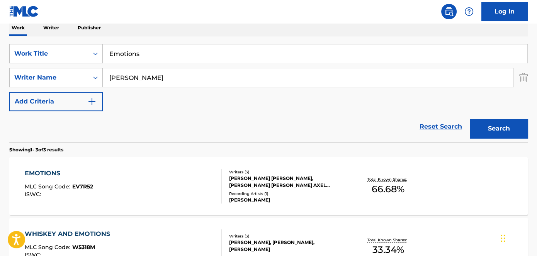
scroll to position [140, 0]
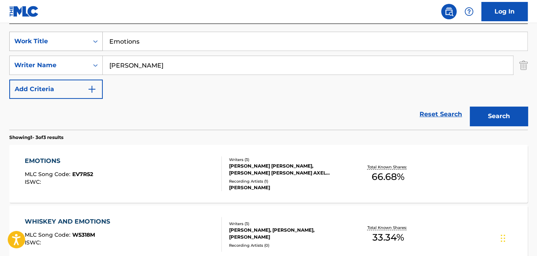
drag, startPoint x: 154, startPoint y: 39, endPoint x: 92, endPoint y: 46, distance: 62.5
click at [83, 44] on div "SearchWithCriteria5bfaeac3-0996-465e-984d-7ebcd23547fc Work Title Emotions" at bounding box center [268, 41] width 518 height 19
paste input "Grateful"
click at [231, 7] on nav "Log In" at bounding box center [268, 11] width 537 height 23
click at [487, 107] on button "Search" at bounding box center [499, 116] width 58 height 19
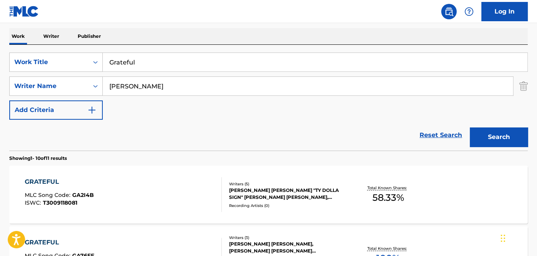
scroll to position [70, 0]
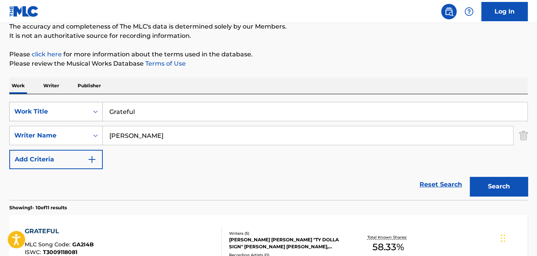
drag, startPoint x: 171, startPoint y: 119, endPoint x: 90, endPoint y: 118, distance: 81.1
click at [72, 119] on div "SearchWithCriteria5bfaeac3-0996-465e-984d-7ebcd23547fc Work Title Grateful" at bounding box center [268, 111] width 518 height 19
paste input "Delete me"
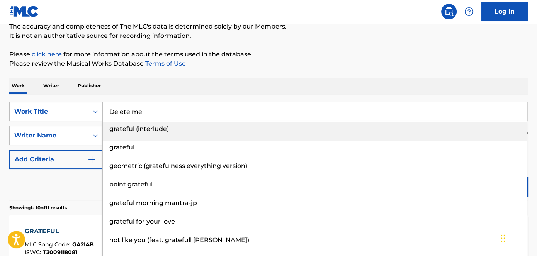
click at [268, 80] on div "Work Writer Publisher" at bounding box center [268, 86] width 518 height 16
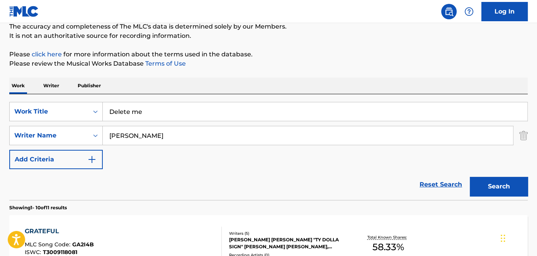
click at [518, 182] on button "Search" at bounding box center [499, 186] width 58 height 19
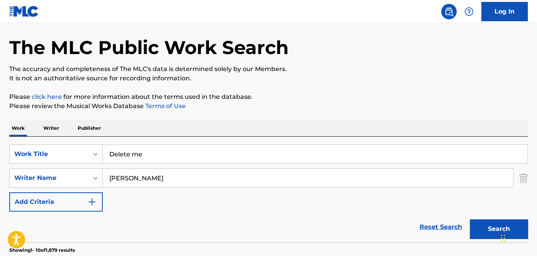
scroll to position [0, 0]
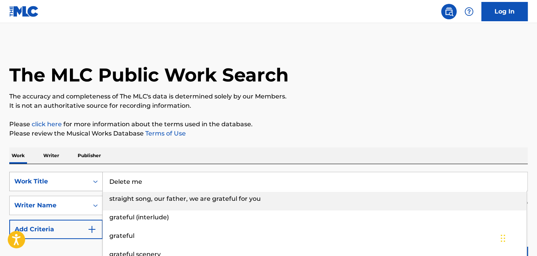
drag, startPoint x: 169, startPoint y: 182, endPoint x: 97, endPoint y: 184, distance: 71.5
click at [101, 184] on div "SearchWithCriteria5bfaeac3-0996-465e-984d-7ebcd23547fc Work Title Delete me str…" at bounding box center [268, 181] width 518 height 19
paste input "Face it"
click at [341, 124] on p "Please click here for more information about the terms used in the database." at bounding box center [268, 124] width 518 height 9
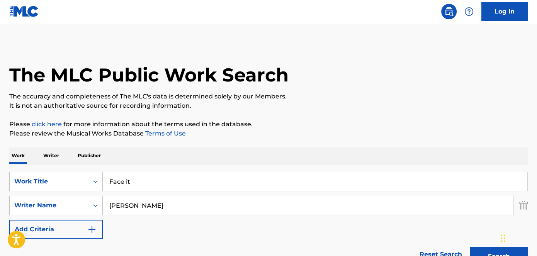
click at [490, 252] on button "Search" at bounding box center [499, 256] width 58 height 19
drag, startPoint x: 167, startPoint y: 180, endPoint x: 95, endPoint y: 181, distance: 72.2
click at [97, 181] on div "SearchWithCriteria5bfaeac3-0996-465e-984d-7ebcd23547fc Work Title Face it" at bounding box center [268, 181] width 518 height 19
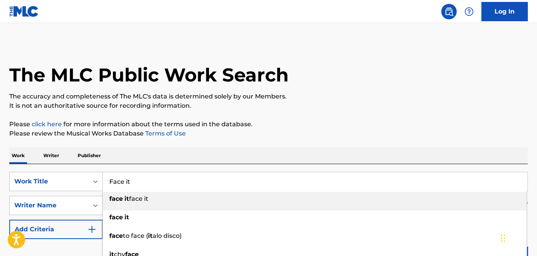
paste input "Out my body"
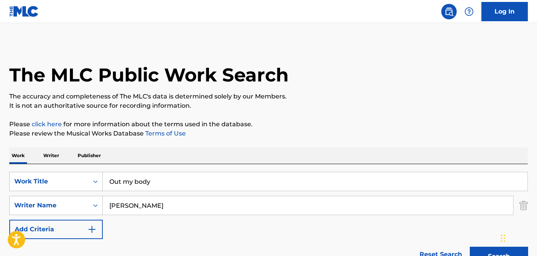
click at [484, 252] on button "Search" at bounding box center [499, 256] width 58 height 19
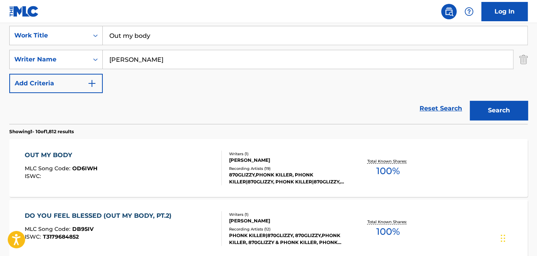
scroll to position [105, 0]
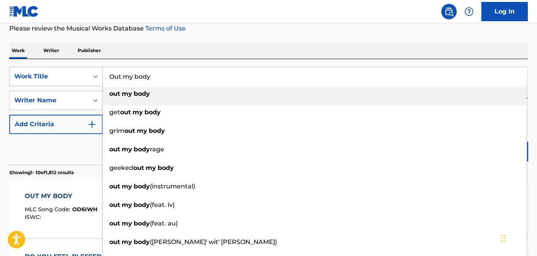
drag, startPoint x: 172, startPoint y: 80, endPoint x: 82, endPoint y: 79, distance: 89.6
click at [84, 80] on div "SearchWithCriteria5bfaeac3-0996-465e-984d-7ebcd23547fc Work Title Out my body o…" at bounding box center [268, 76] width 518 height 19
paste input "Pop out"
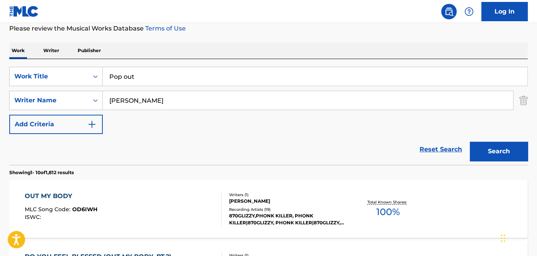
click at [493, 146] on button "Search" at bounding box center [499, 151] width 58 height 19
drag, startPoint x: 209, startPoint y: 79, endPoint x: 73, endPoint y: 85, distance: 135.7
click at [112, 80] on input "Pop out" at bounding box center [315, 76] width 425 height 19
paste input "3D BOP"
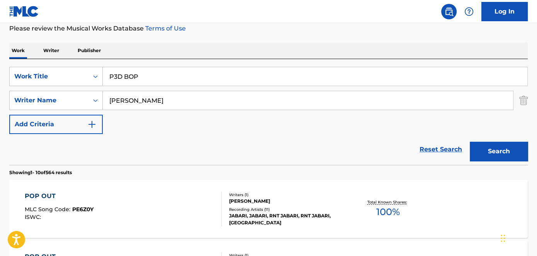
drag, startPoint x: 296, startPoint y: 35, endPoint x: 418, endPoint y: 124, distance: 151.3
click at [500, 151] on button "Search" at bounding box center [499, 151] width 58 height 19
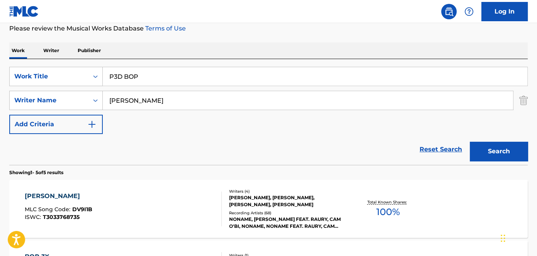
click at [114, 75] on input "P3D BOP" at bounding box center [315, 76] width 425 height 19
click at [470, 142] on button "Search" at bounding box center [499, 151] width 58 height 19
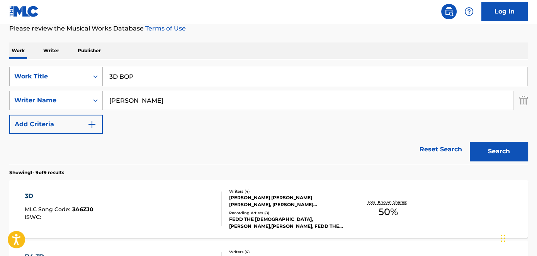
drag, startPoint x: 190, startPoint y: 81, endPoint x: 80, endPoint y: 81, distance: 109.7
click at [96, 81] on div "SearchWithCriteria5bfaeac3-0996-465e-984d-7ebcd23547fc Work Title 3D BOP" at bounding box center [268, 76] width 518 height 19
paste input "Put it on me"
click at [494, 146] on button "Search" at bounding box center [499, 151] width 58 height 19
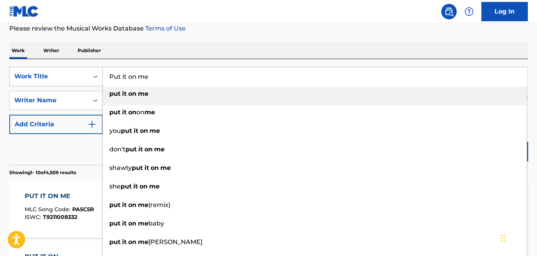
drag, startPoint x: 151, startPoint y: 76, endPoint x: 75, endPoint y: 76, distance: 76.1
click at [77, 76] on div "SearchWithCriteria5bfaeac3-0996-465e-984d-7ebcd23547fc Work Title Put it on me …" at bounding box center [268, 76] width 518 height 19
paste input "Right this way"
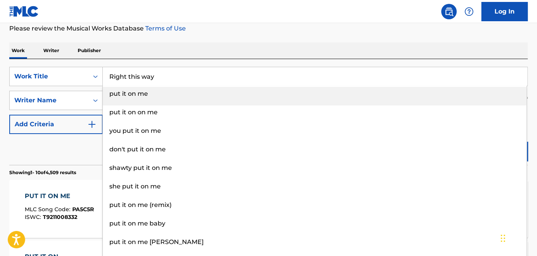
click at [257, 31] on p "Please review the Musical Works Database Terms of Use" at bounding box center [268, 28] width 518 height 9
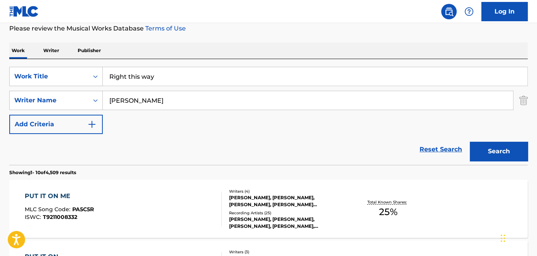
click at [501, 148] on button "Search" at bounding box center [499, 151] width 58 height 19
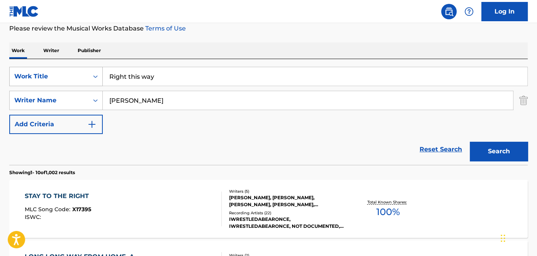
drag, startPoint x: 170, startPoint y: 80, endPoint x: 61, endPoint y: 80, distance: 109.7
click at [73, 80] on div "SearchWithCriteria5bfaeac3-0996-465e-984d-7ebcd23547fc Work Title Right this way" at bounding box center [268, 76] width 518 height 19
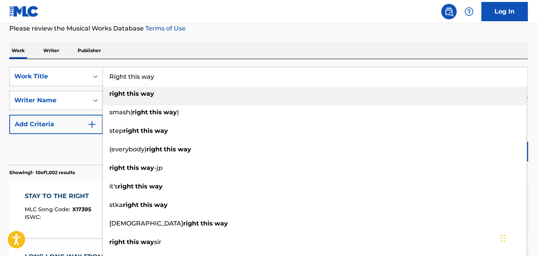
paste input "Master"
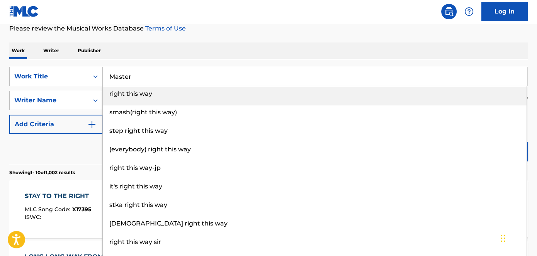
click at [267, 22] on nav "Log In" at bounding box center [268, 11] width 537 height 23
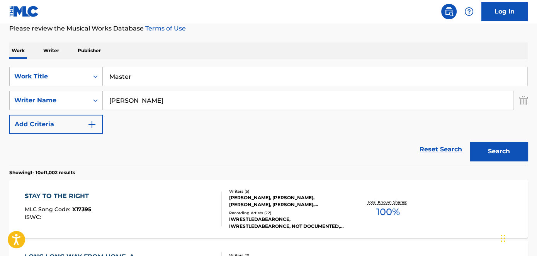
click at [516, 151] on button "Search" at bounding box center [499, 151] width 58 height 19
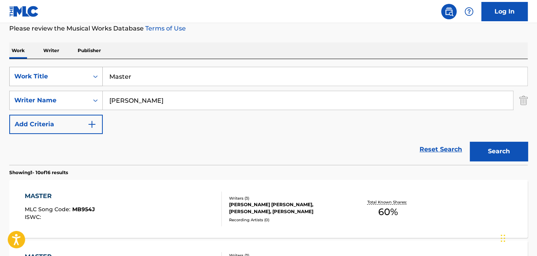
drag, startPoint x: 138, startPoint y: 76, endPoint x: 90, endPoint y: 76, distance: 47.9
click at [90, 76] on div "SearchWithCriteria5bfaeac3-0996-465e-984d-7ebcd23547fc Work Title Master" at bounding box center [268, 76] width 518 height 19
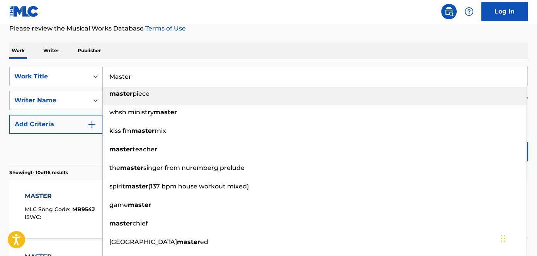
paste input "Write back"
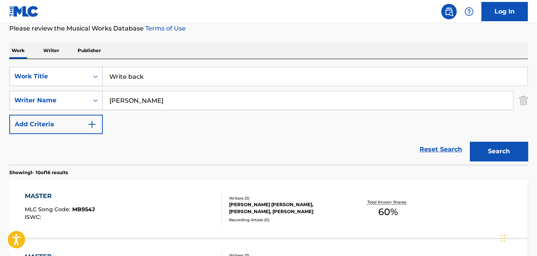
click at [509, 145] on button "Search" at bounding box center [499, 151] width 58 height 19
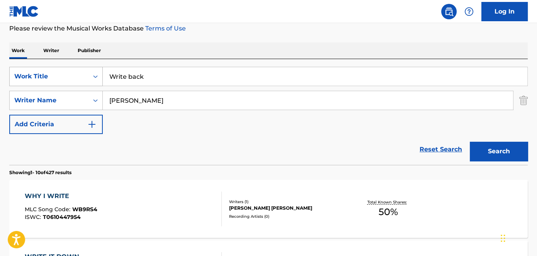
drag, startPoint x: 190, startPoint y: 71, endPoint x: 83, endPoint y: 73, distance: 107.4
click at [36, 73] on div "SearchWithCriteria5bfaeac3-0996-465e-984d-7ebcd23547fc Work Title Write back" at bounding box center [268, 76] width 518 height 19
paste input "No validation"
click at [486, 148] on button "Search" at bounding box center [499, 151] width 58 height 19
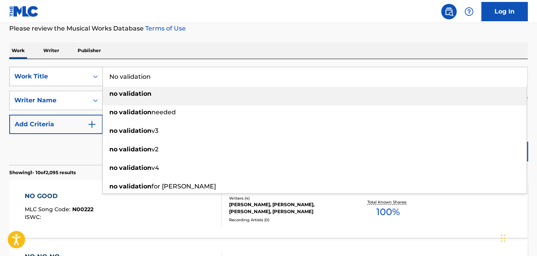
drag, startPoint x: 200, startPoint y: 83, endPoint x: 48, endPoint y: 83, distance: 153.0
click at [48, 83] on div "SearchWithCriteria5bfaeac3-0996-465e-984d-7ebcd23547fc Work Title No validation…" at bounding box center [268, 76] width 518 height 19
paste input "Precisely"
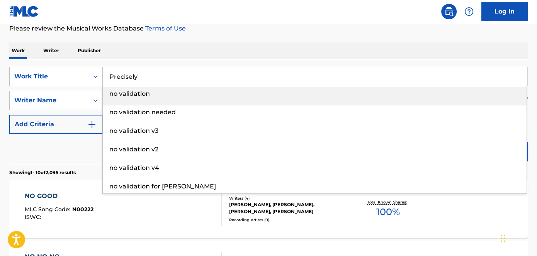
click at [241, 42] on div "Work Writer Publisher" at bounding box center [268, 50] width 518 height 16
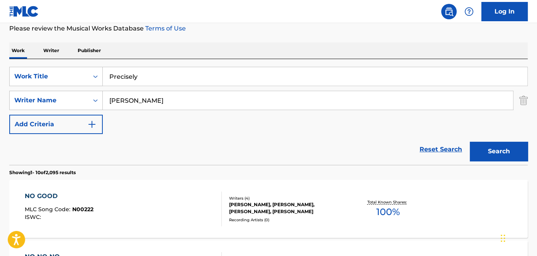
click at [513, 150] on button "Search" at bounding box center [499, 151] width 58 height 19
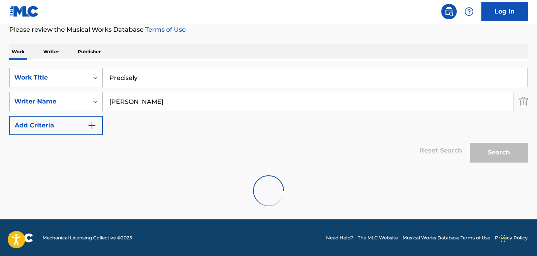
scroll to position [79, 0]
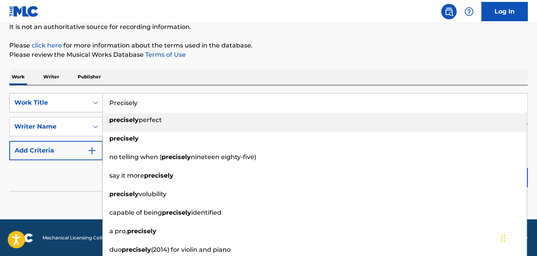
drag, startPoint x: 170, startPoint y: 100, endPoint x: 76, endPoint y: 103, distance: 94.3
click at [79, 103] on div "SearchWithCriteria5bfaeac3-0996-465e-984d-7ebcd23547fc Work Title Precisely pre…" at bounding box center [268, 102] width 518 height 19
paste input "Cut off"
click at [344, 65] on div "The MLC Public Work Search The accuracy and completeness of The MLC's data is d…" at bounding box center [268, 90] width 537 height 252
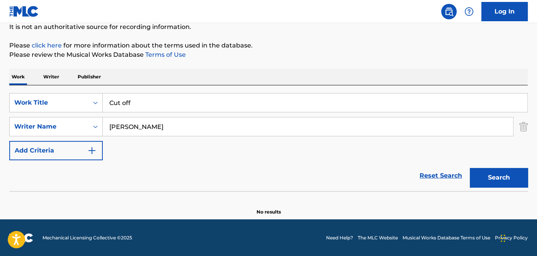
click at [507, 182] on button "Search" at bounding box center [499, 177] width 58 height 19
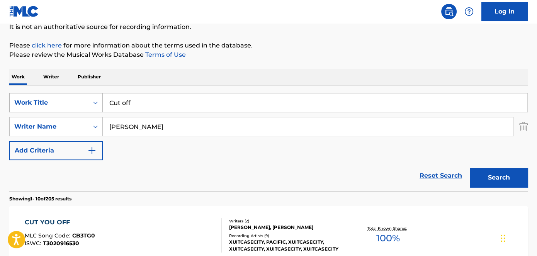
drag, startPoint x: 194, startPoint y: 104, endPoint x: 35, endPoint y: 104, distance: 158.4
click at [38, 104] on div "SearchWithCriteria5bfaeac3-0996-465e-984d-7ebcd23547fc Work Title Cut off" at bounding box center [268, 102] width 518 height 19
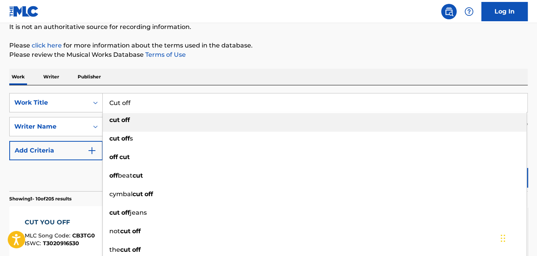
paste input "Aspects"
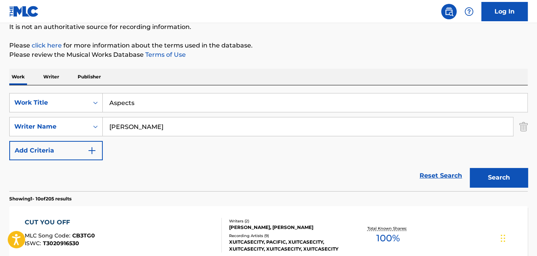
click at [488, 178] on button "Search" at bounding box center [499, 177] width 58 height 19
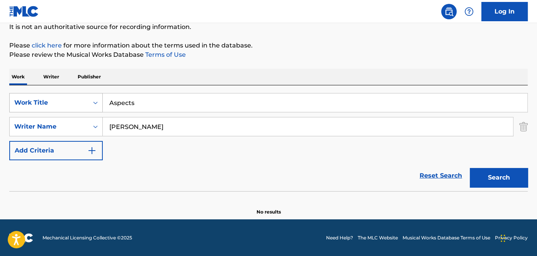
click at [89, 104] on div "SearchWithCriteria5bfaeac3-0996-465e-984d-7ebcd23547fc Work Title Aspects" at bounding box center [268, 102] width 518 height 19
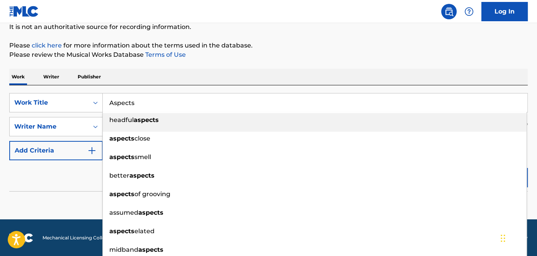
paste input "Young king"
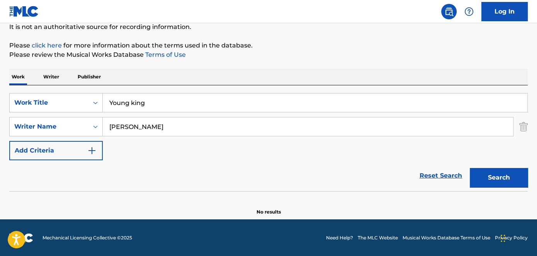
click at [346, 61] on div "The MLC Public Work Search The accuracy and completeness of The MLC's data is d…" at bounding box center [268, 90] width 537 height 252
drag, startPoint x: 508, startPoint y: 180, endPoint x: 503, endPoint y: 188, distance: 9.3
click at [508, 179] on button "Search" at bounding box center [499, 177] width 58 height 19
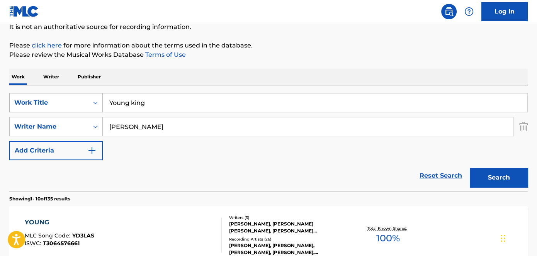
click at [87, 107] on div "SearchWithCriteria5bfaeac3-0996-465e-984d-7ebcd23547fc Work Title Young king" at bounding box center [268, 102] width 518 height 19
paste input "Aura"
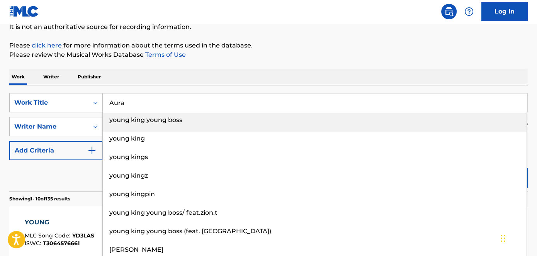
click at [282, 72] on div "Work Writer Publisher" at bounding box center [268, 77] width 518 height 16
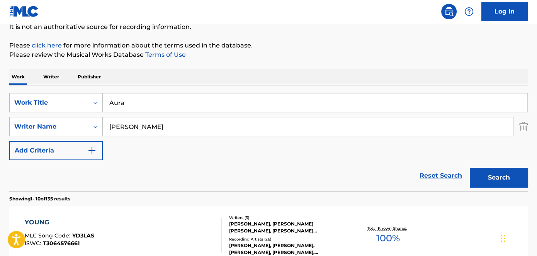
click at [487, 170] on button "Search" at bounding box center [499, 177] width 58 height 19
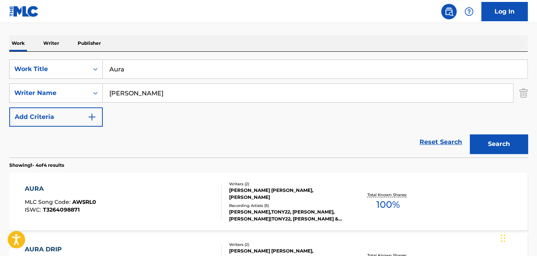
scroll to position [149, 0]
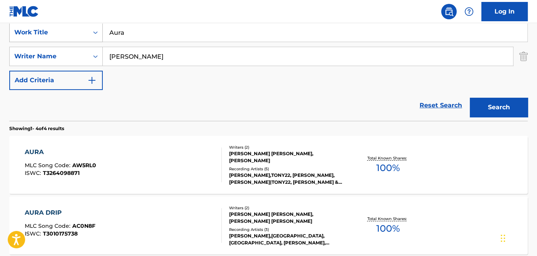
click at [102, 39] on div "SearchWithCriteria5bfaeac3-0996-465e-984d-7ebcd23547fc Work Title Aura" at bounding box center [268, 32] width 518 height 19
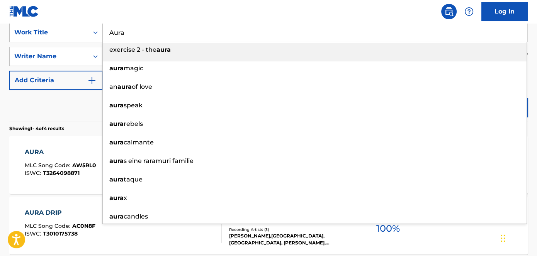
paste input "She was on me"
click at [279, 4] on nav "Log In" at bounding box center [268, 11] width 537 height 23
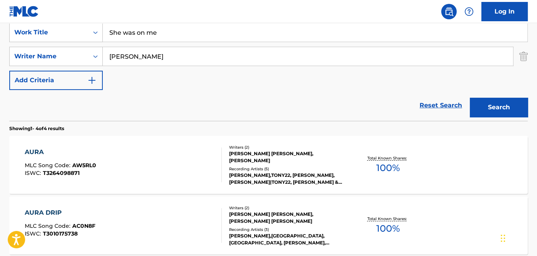
click at [494, 108] on button "Search" at bounding box center [499, 107] width 58 height 19
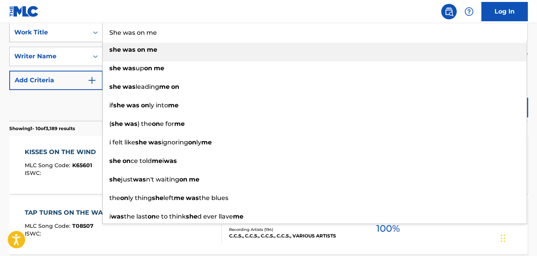
drag, startPoint x: 198, startPoint y: 37, endPoint x: 62, endPoint y: 36, distance: 135.6
click at [66, 37] on div "SearchWithCriteria5bfaeac3-0996-465e-984d-7ebcd23547fc Work Title She was on me…" at bounding box center [268, 32] width 518 height 19
paste input "Ask yourself"
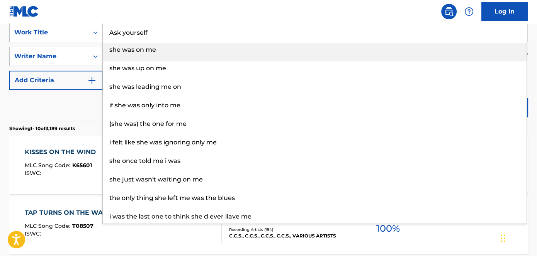
drag, startPoint x: 170, startPoint y: 2, endPoint x: 322, endPoint y: 49, distance: 159.2
click at [171, 1] on nav "Log In" at bounding box center [268, 11] width 537 height 23
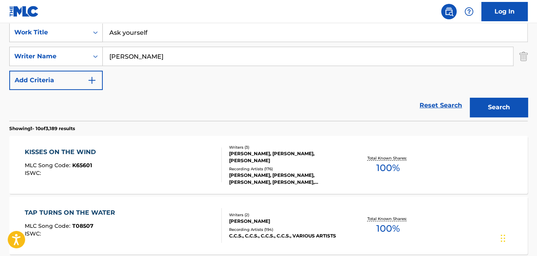
click at [508, 108] on button "Search" at bounding box center [499, 107] width 58 height 19
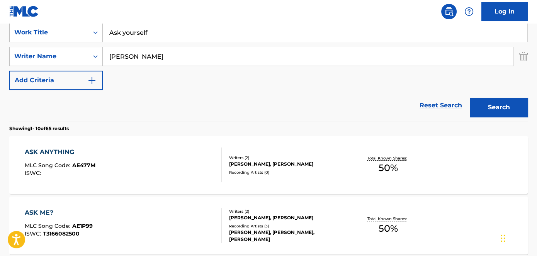
drag, startPoint x: 156, startPoint y: 31, endPoint x: 103, endPoint y: 32, distance: 53.3
click at [97, 31] on div "SearchWithCriteria5bfaeac3-0996-465e-984d-7ebcd23547fc Work Title Ask yourself" at bounding box center [268, 32] width 518 height 19
paste input "Made man"
drag, startPoint x: 216, startPoint y: 8, endPoint x: 342, endPoint y: 94, distance: 151.8
click at [216, 8] on nav "Log In" at bounding box center [268, 11] width 537 height 23
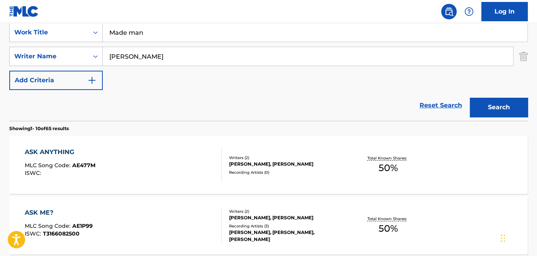
click at [498, 100] on button "Search" at bounding box center [499, 107] width 58 height 19
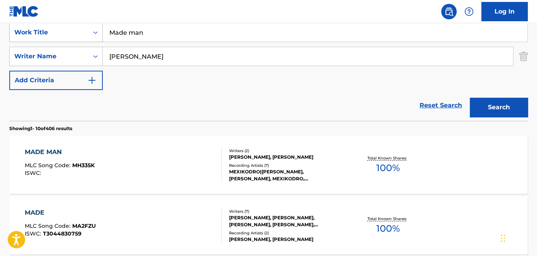
drag, startPoint x: 172, startPoint y: 32, endPoint x: 63, endPoint y: 31, distance: 108.9
click at [67, 32] on div "SearchWithCriteria5bfaeac3-0996-465e-984d-7ebcd23547fc Work Title Made man" at bounding box center [268, 32] width 518 height 19
paste input "Ain racing"
click at [498, 106] on button "Search" at bounding box center [499, 107] width 58 height 19
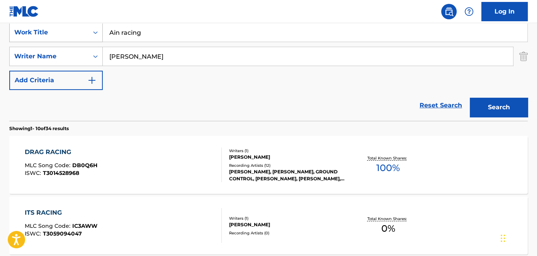
drag, startPoint x: 168, startPoint y: 37, endPoint x: 82, endPoint y: 36, distance: 85.8
click at [86, 36] on div "SearchWithCriteria5bfaeac3-0996-465e-984d-7ebcd23547fc Work Title Ain racing" at bounding box center [268, 32] width 518 height 19
paste input "Keep truck"
type input "Keep trucking"
drag, startPoint x: 179, startPoint y: 15, endPoint x: 186, endPoint y: 18, distance: 7.7
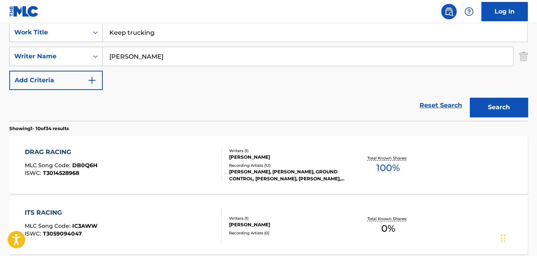
click at [180, 15] on nav "Log In" at bounding box center [268, 11] width 537 height 23
click at [506, 98] on button "Search" at bounding box center [499, 107] width 58 height 19
